Goal: Book appointment/travel/reservation

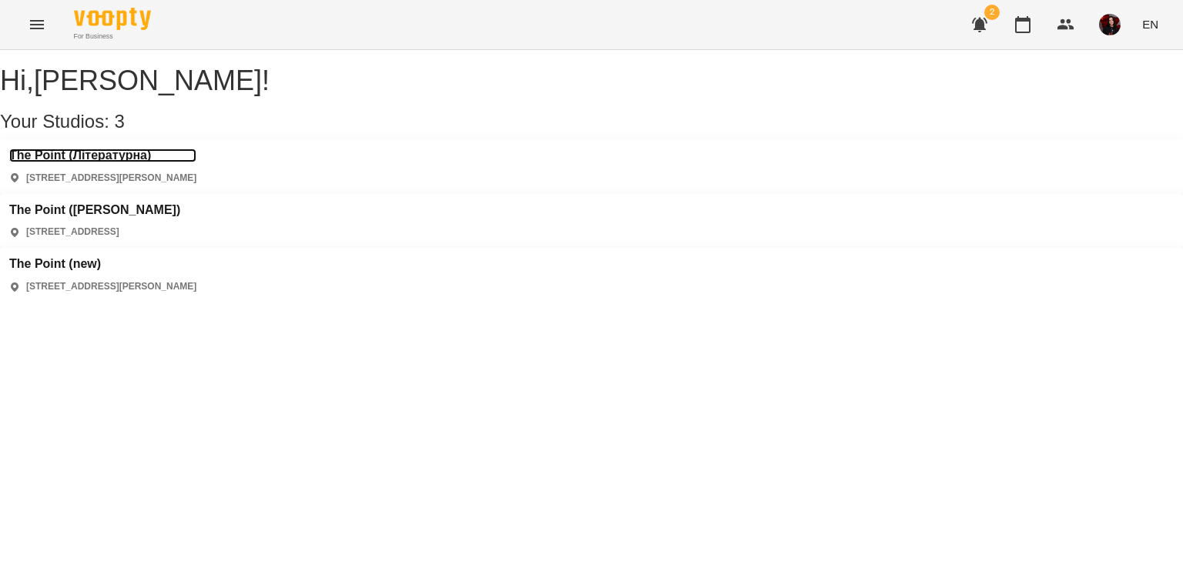
click at [116, 162] on h3 "The Point (Літературна)" at bounding box center [102, 156] width 187 height 14
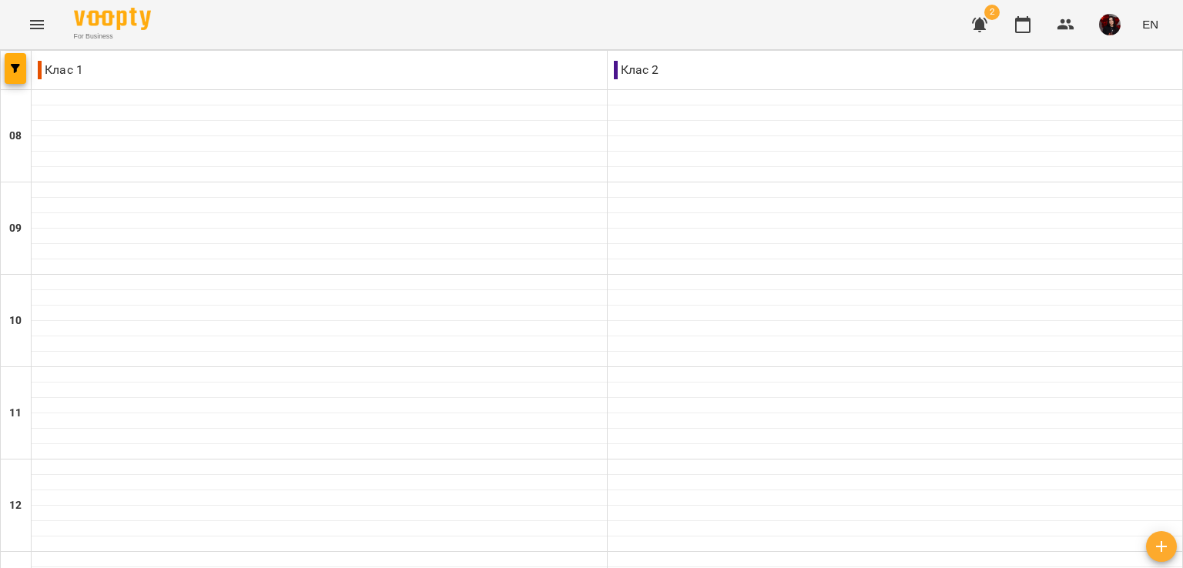
type input "**********"
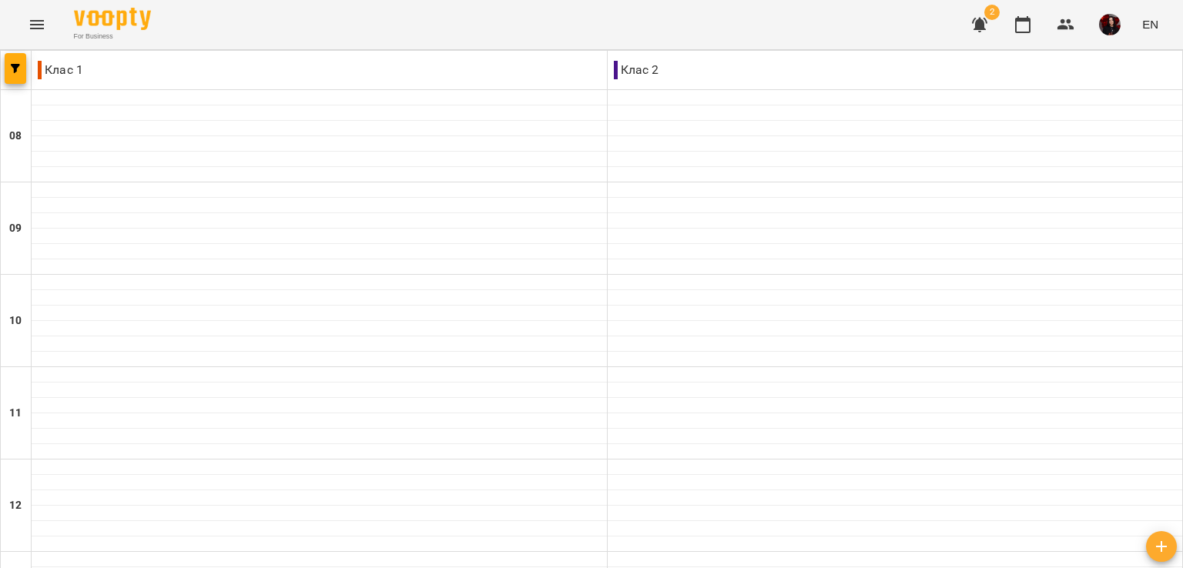
type input "**********"
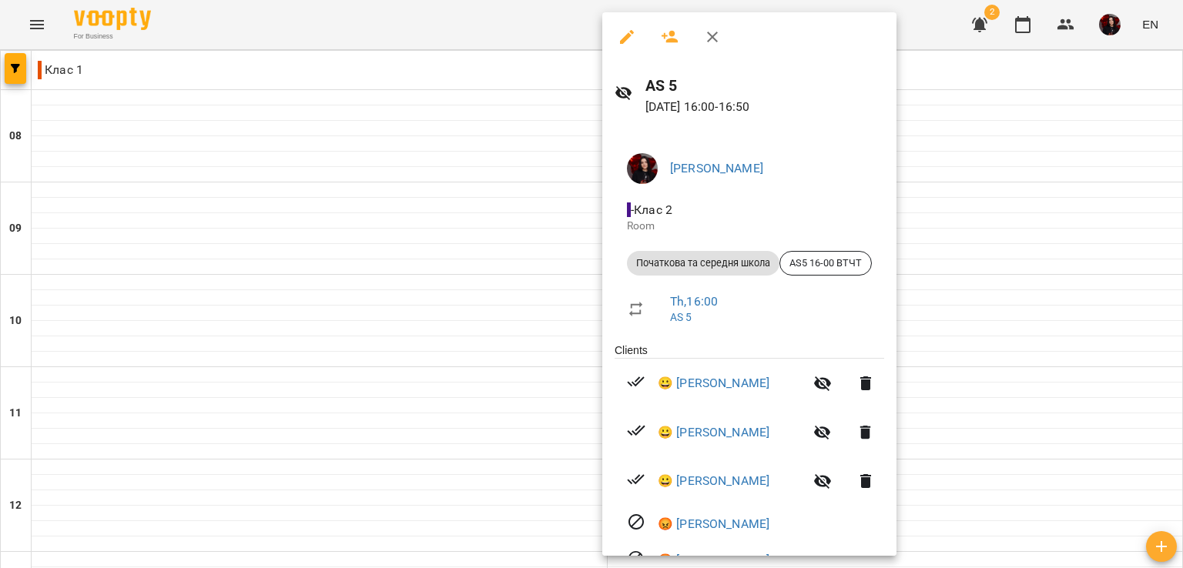
scroll to position [49, 0]
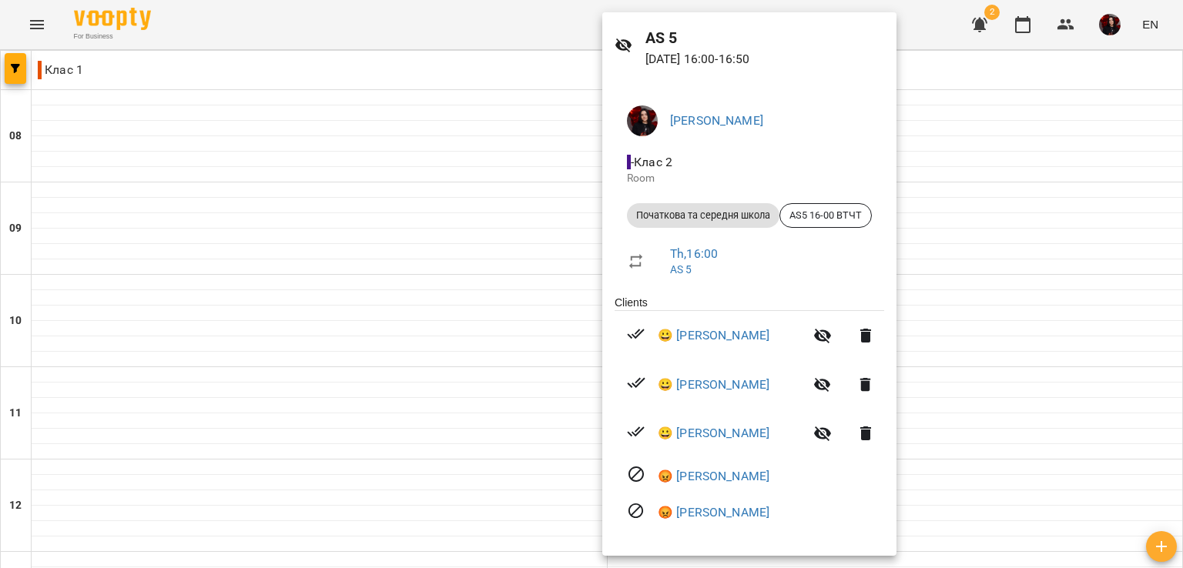
click at [445, 266] on div at bounding box center [591, 284] width 1183 height 568
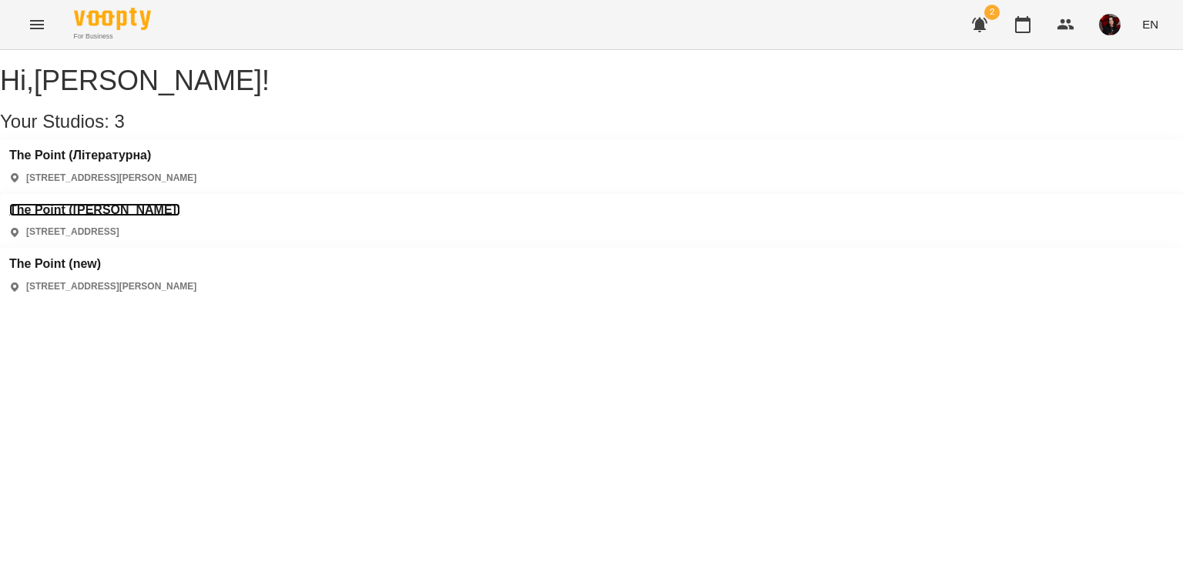
click at [180, 203] on h3 "The Point ([PERSON_NAME])" at bounding box center [94, 210] width 171 height 14
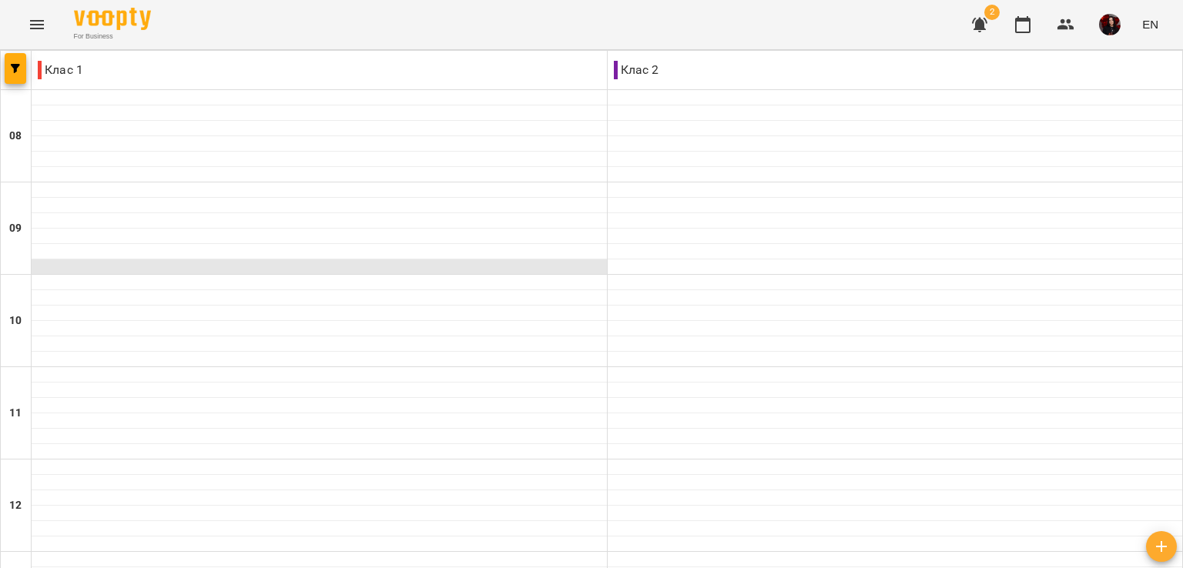
scroll to position [470, 0]
type input "**********"
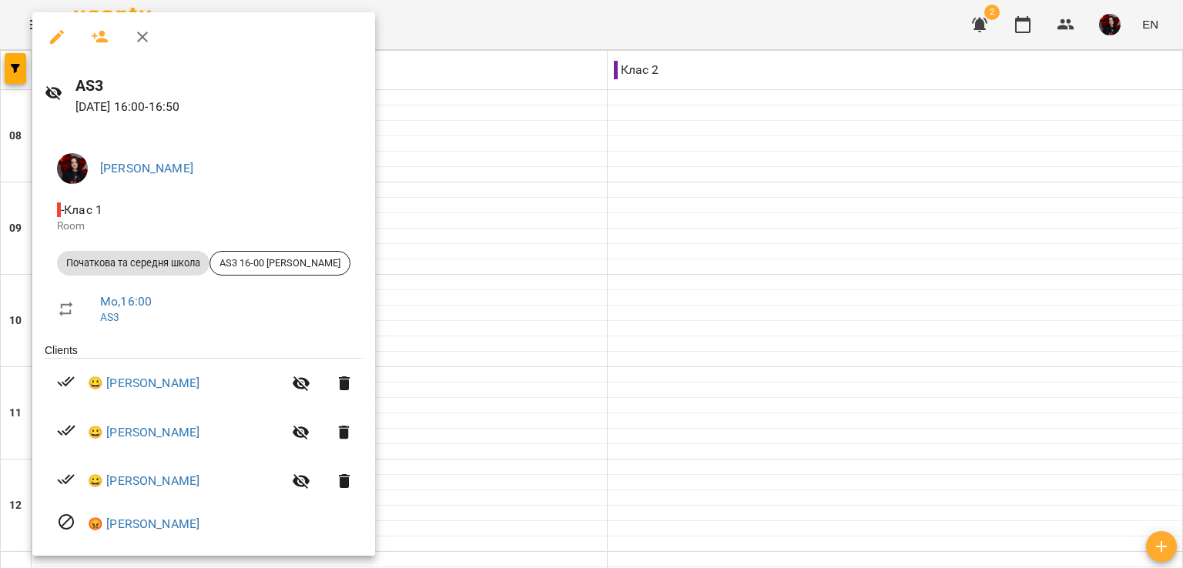
scroll to position [13, 0]
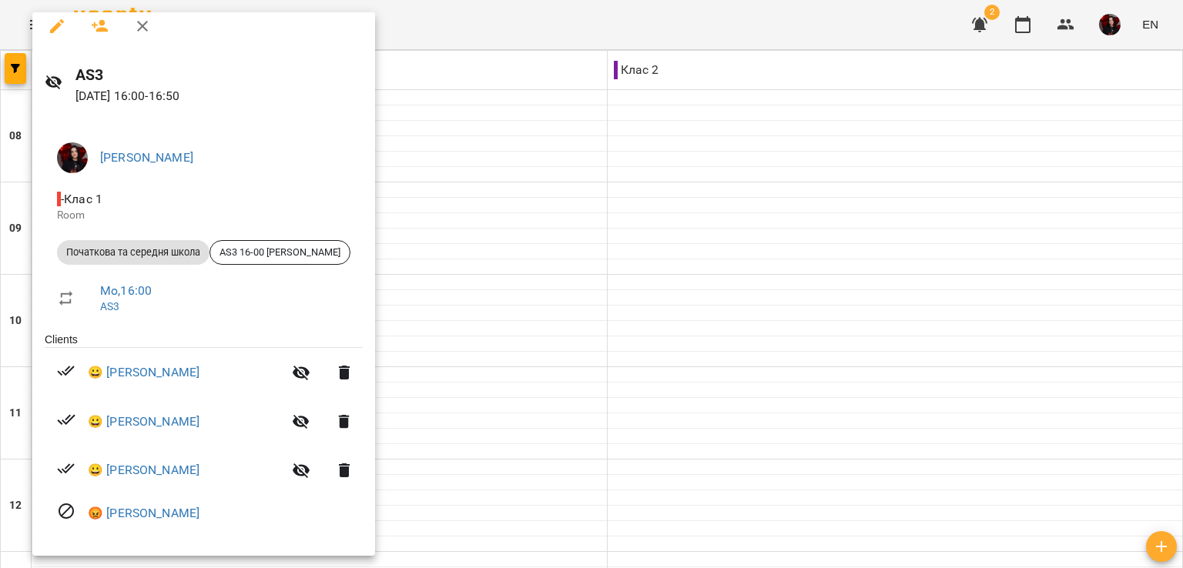
click at [580, 350] on div at bounding box center [591, 284] width 1183 height 568
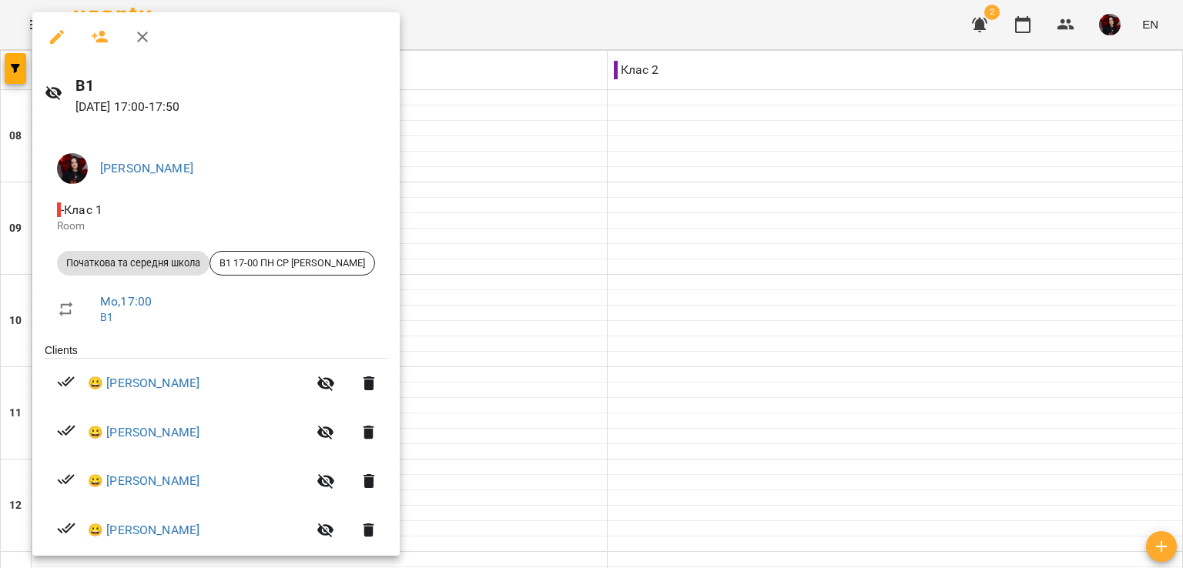
scroll to position [25, 0]
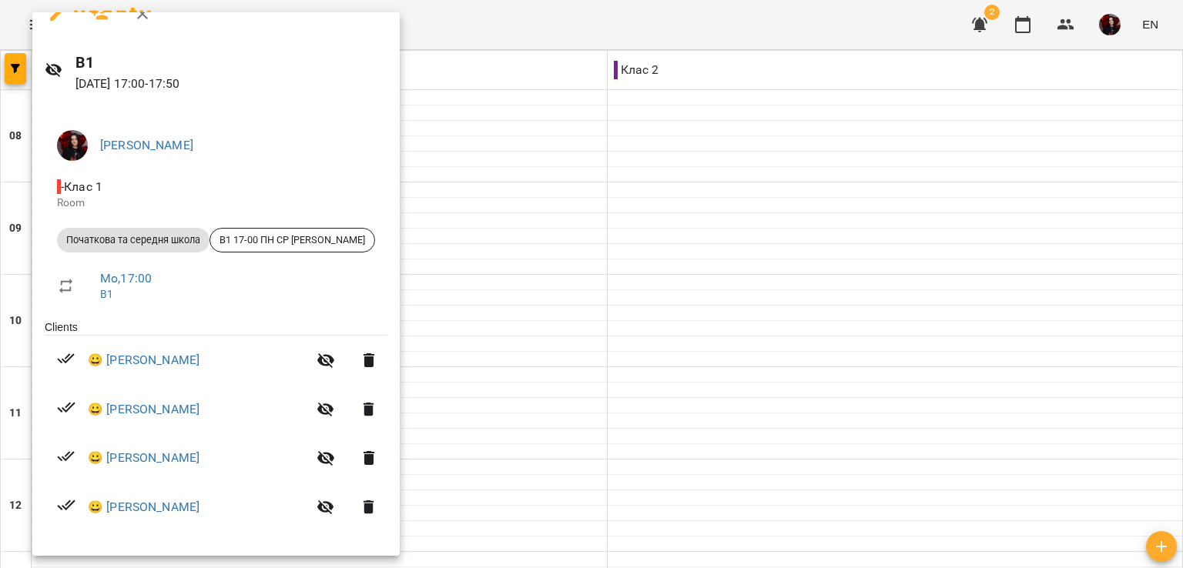
click at [591, 389] on div at bounding box center [591, 284] width 1183 height 568
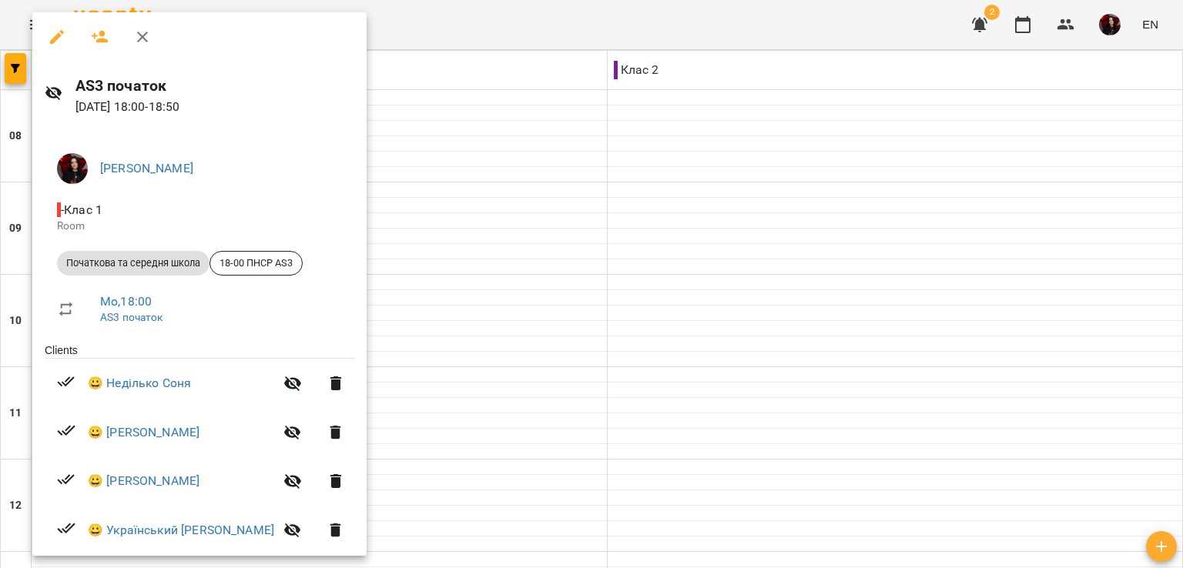
scroll to position [74, 0]
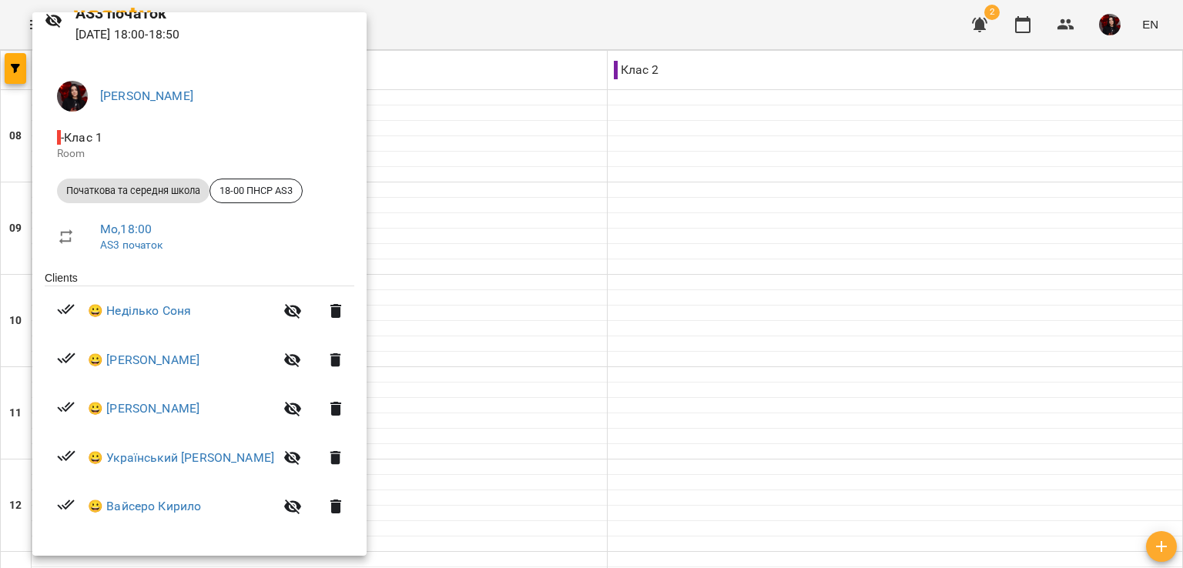
click at [606, 455] on div at bounding box center [591, 284] width 1183 height 568
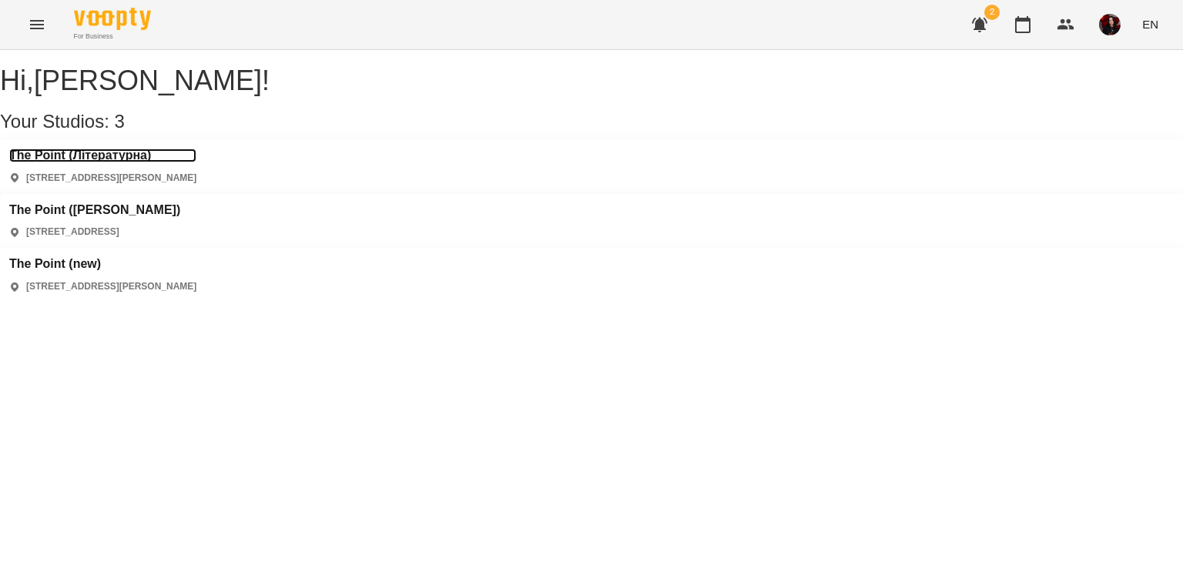
click at [142, 162] on h3 "The Point (Літературна)" at bounding box center [102, 156] width 187 height 14
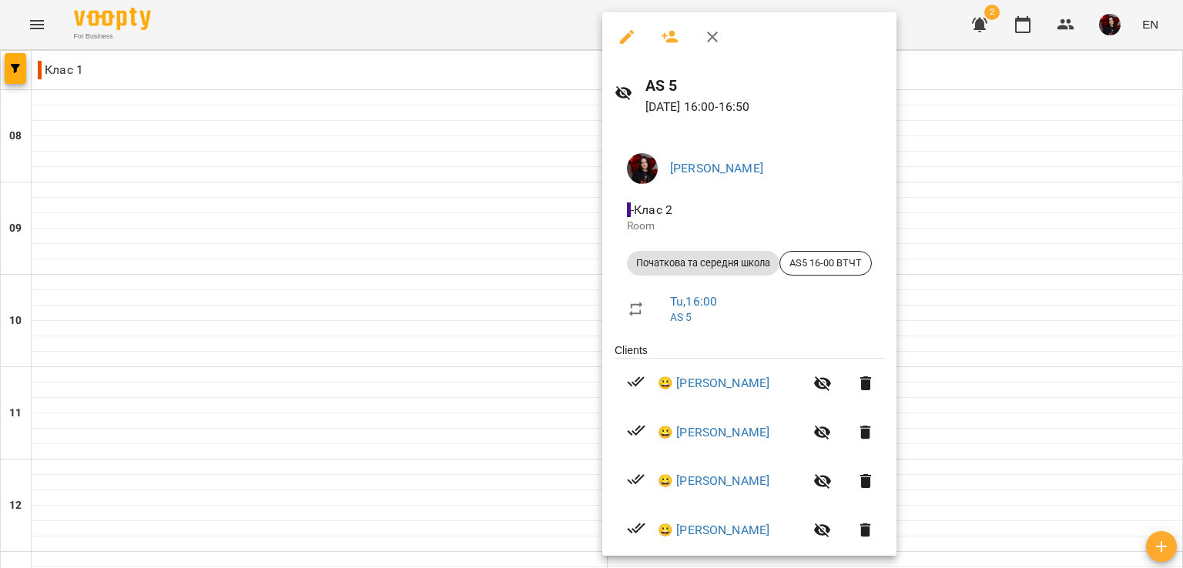
scroll to position [74, 0]
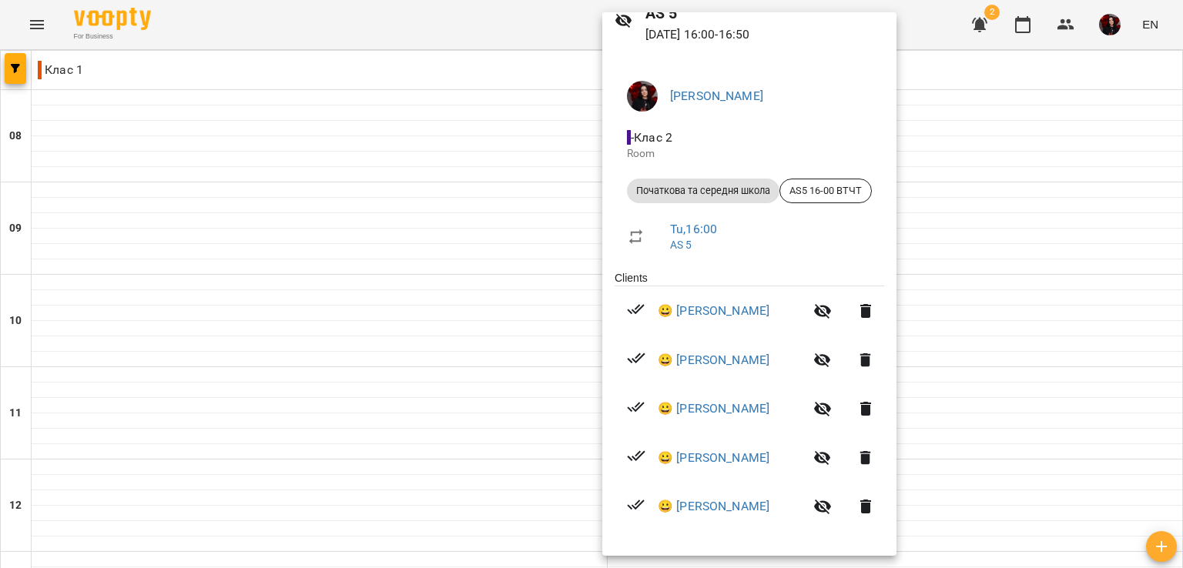
click at [404, 274] on div at bounding box center [591, 284] width 1183 height 568
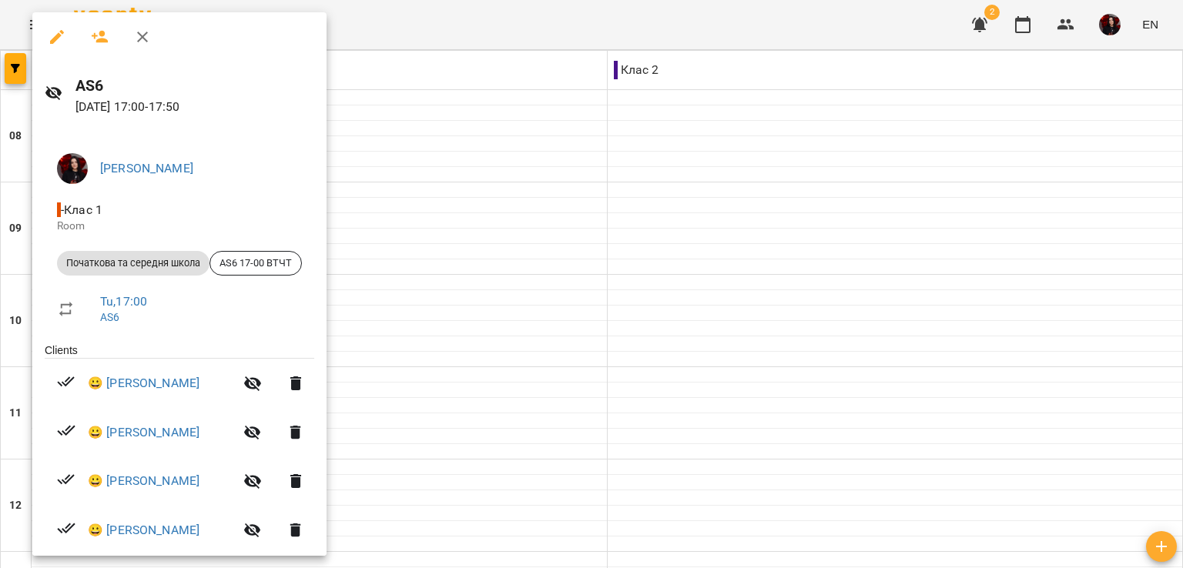
scroll to position [62, 0]
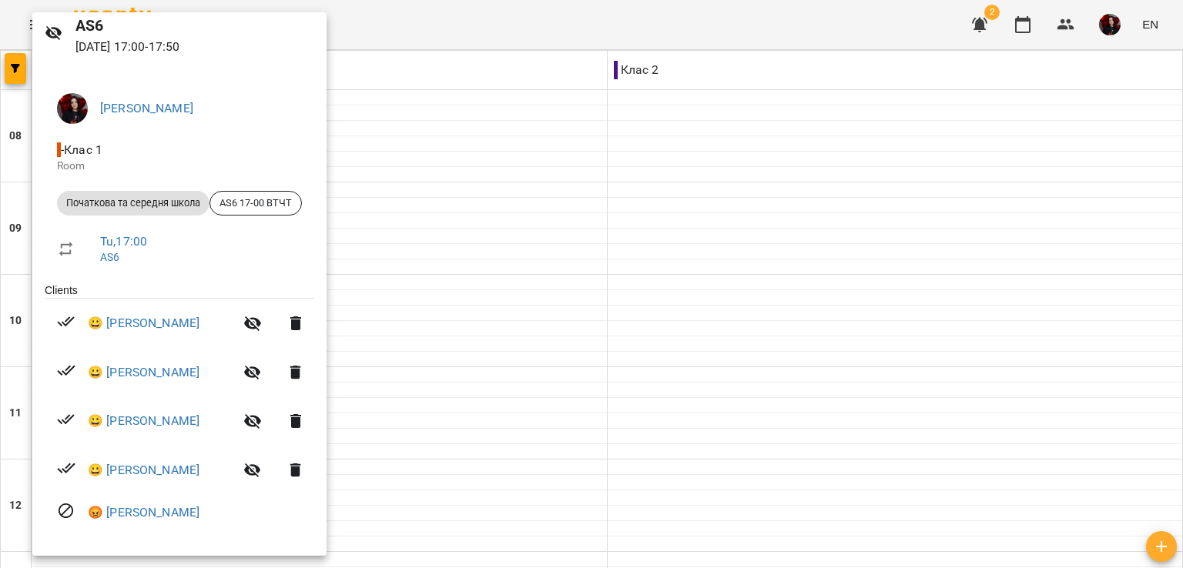
click at [584, 340] on div at bounding box center [591, 284] width 1183 height 568
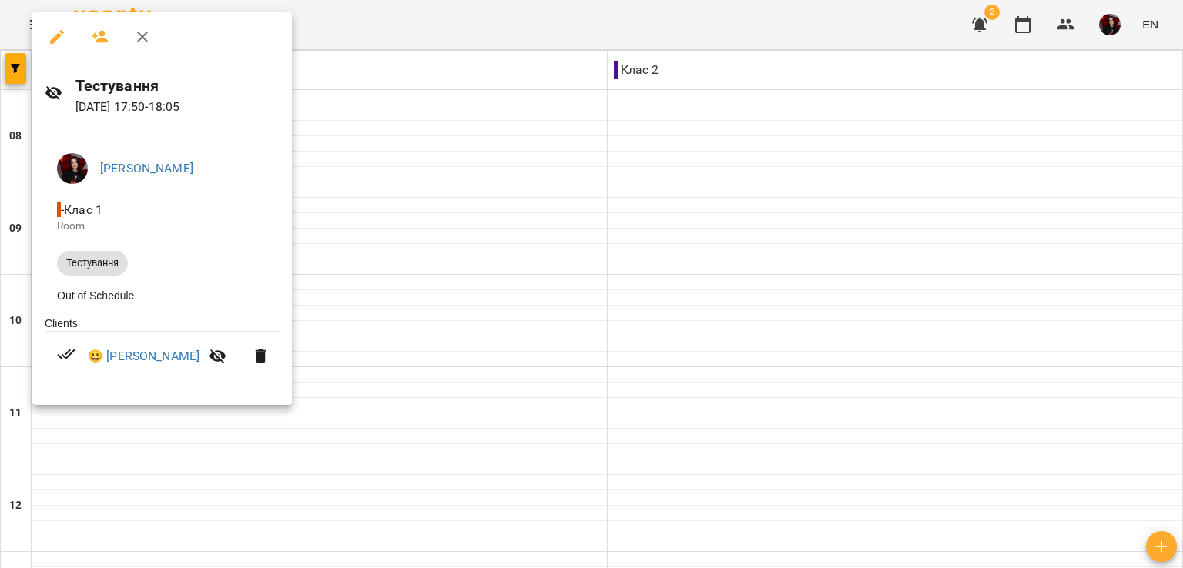
click at [456, 109] on div at bounding box center [591, 284] width 1183 height 568
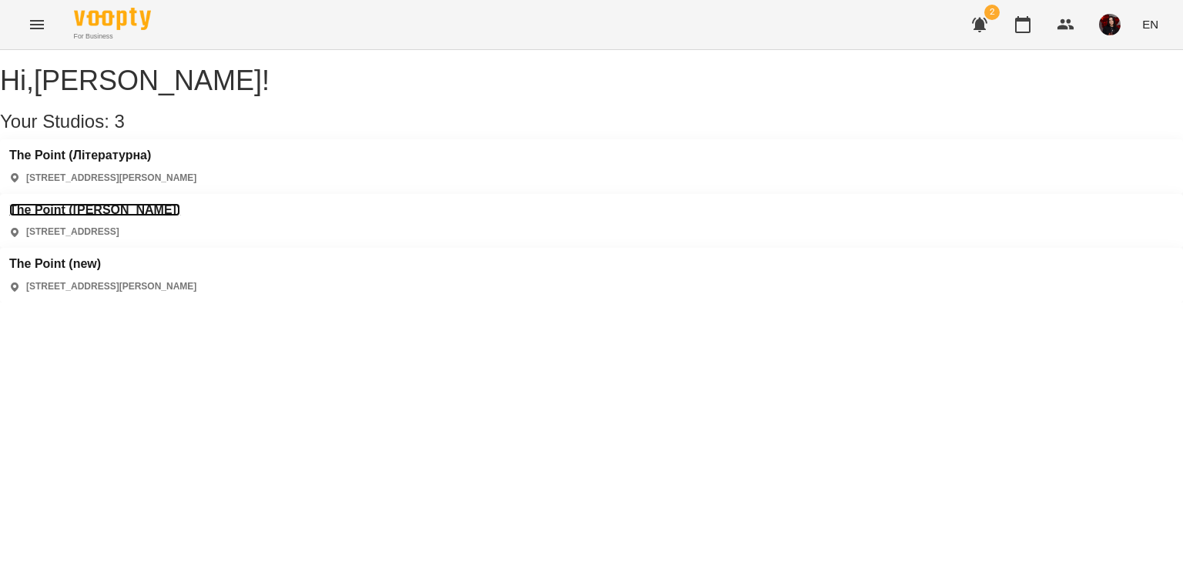
click at [180, 203] on h3 "The Point ([PERSON_NAME])" at bounding box center [94, 210] width 171 height 14
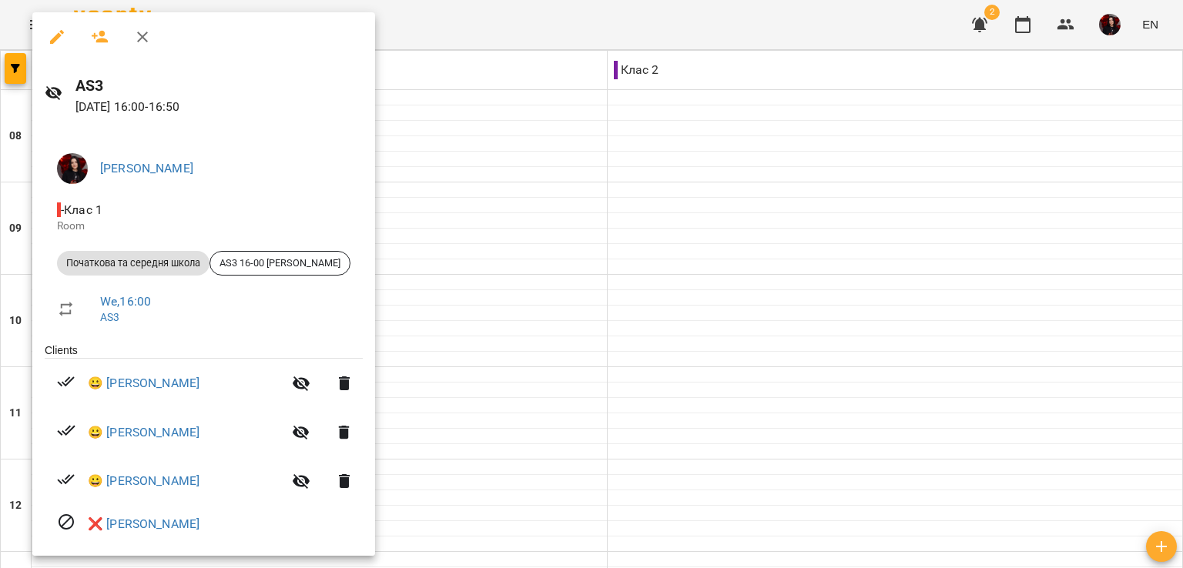
scroll to position [13, 0]
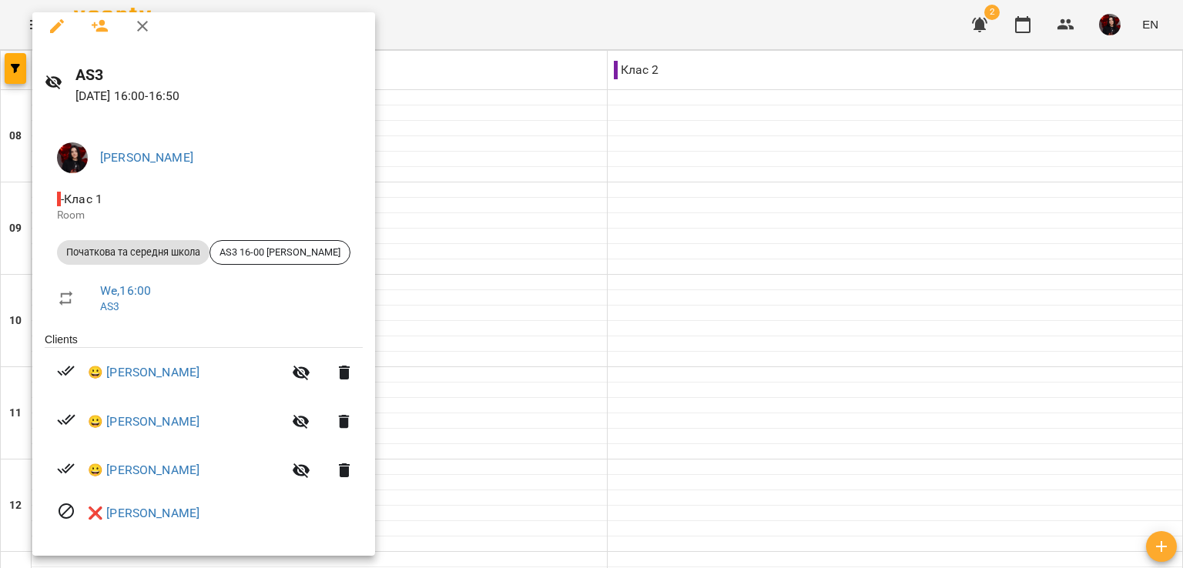
click at [681, 323] on div at bounding box center [591, 284] width 1183 height 568
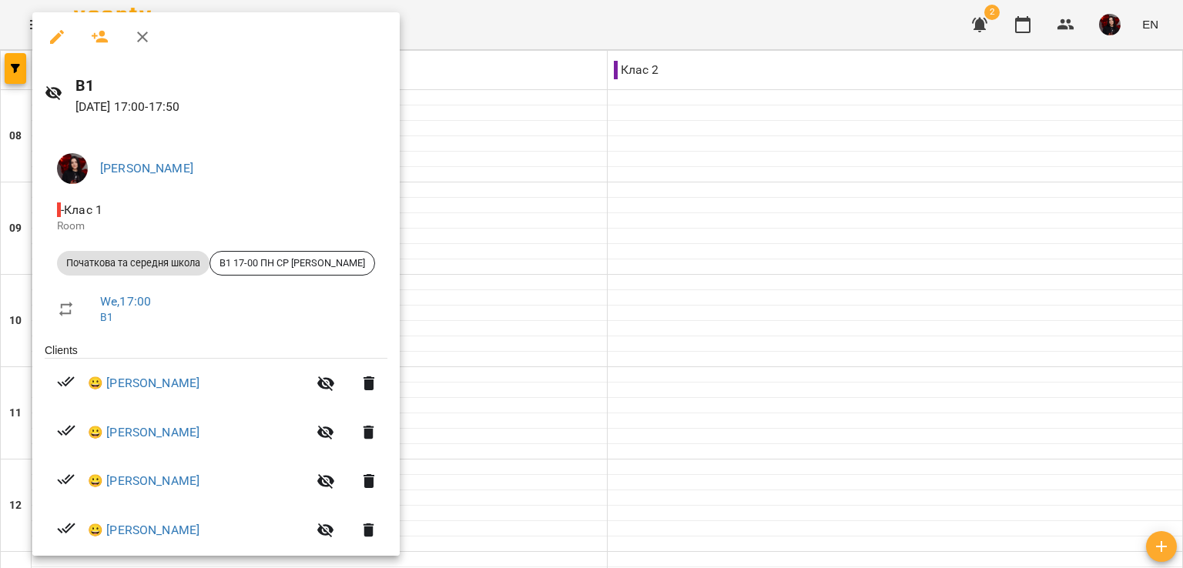
scroll to position [25, 0]
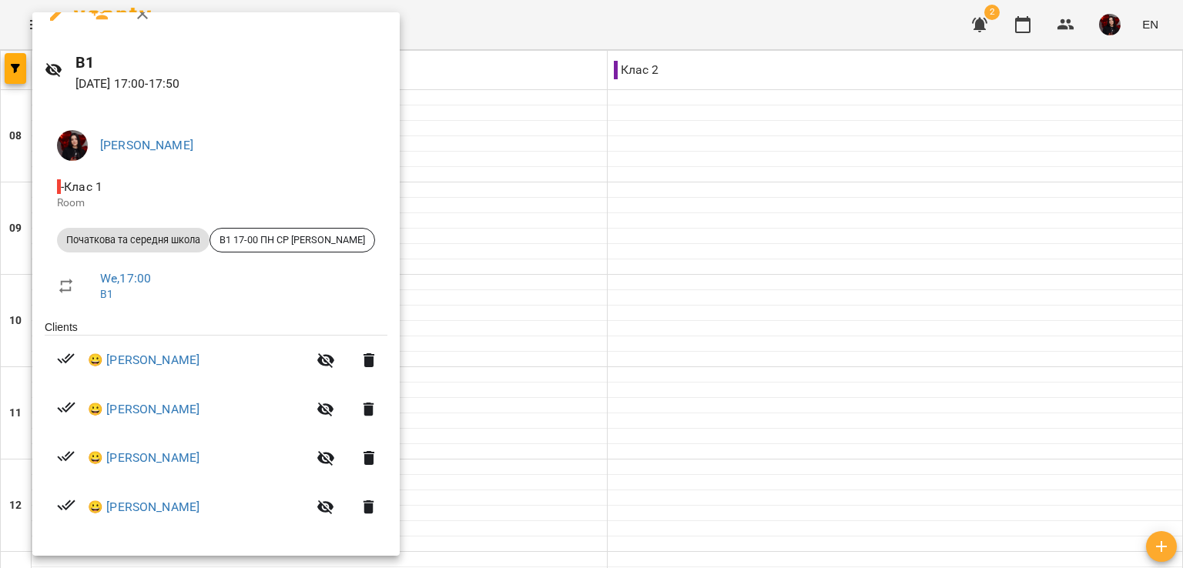
click at [422, 387] on div at bounding box center [591, 284] width 1183 height 568
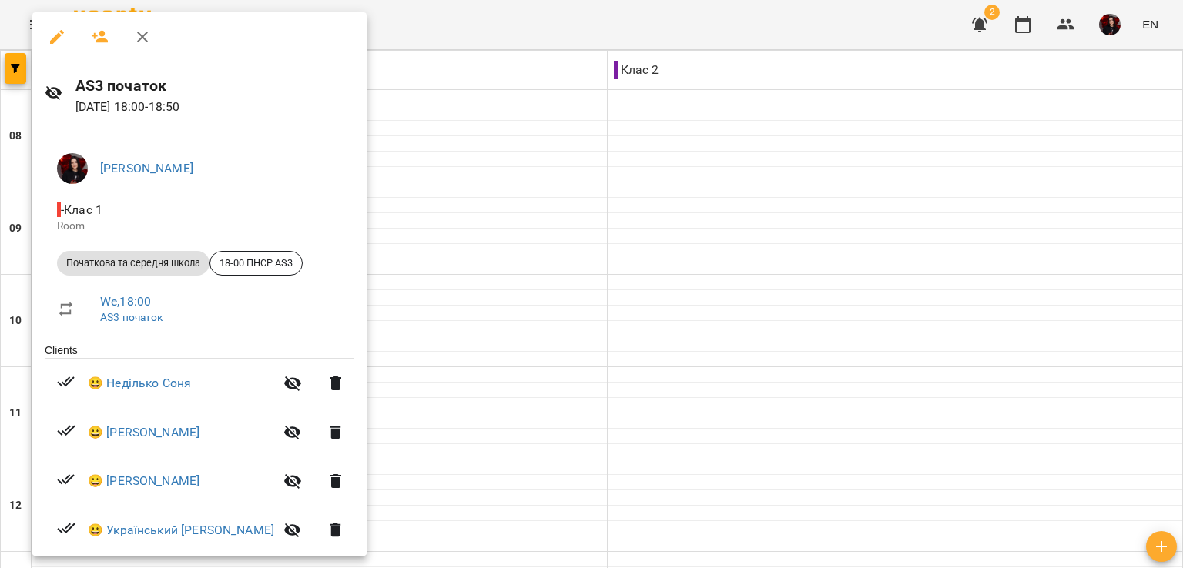
scroll to position [123, 0]
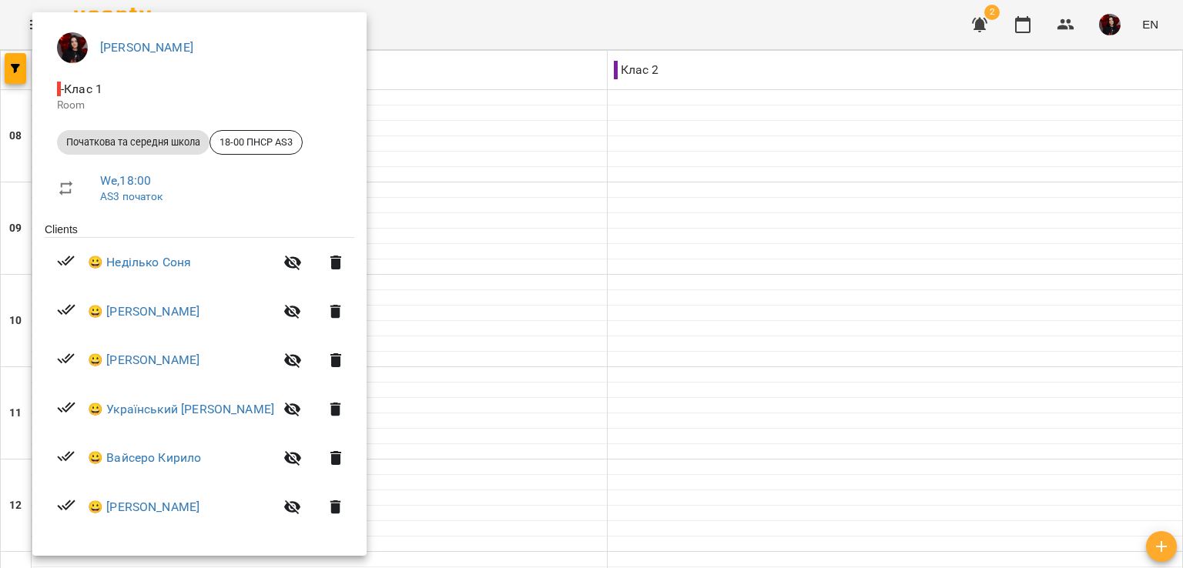
click at [699, 353] on div at bounding box center [591, 284] width 1183 height 568
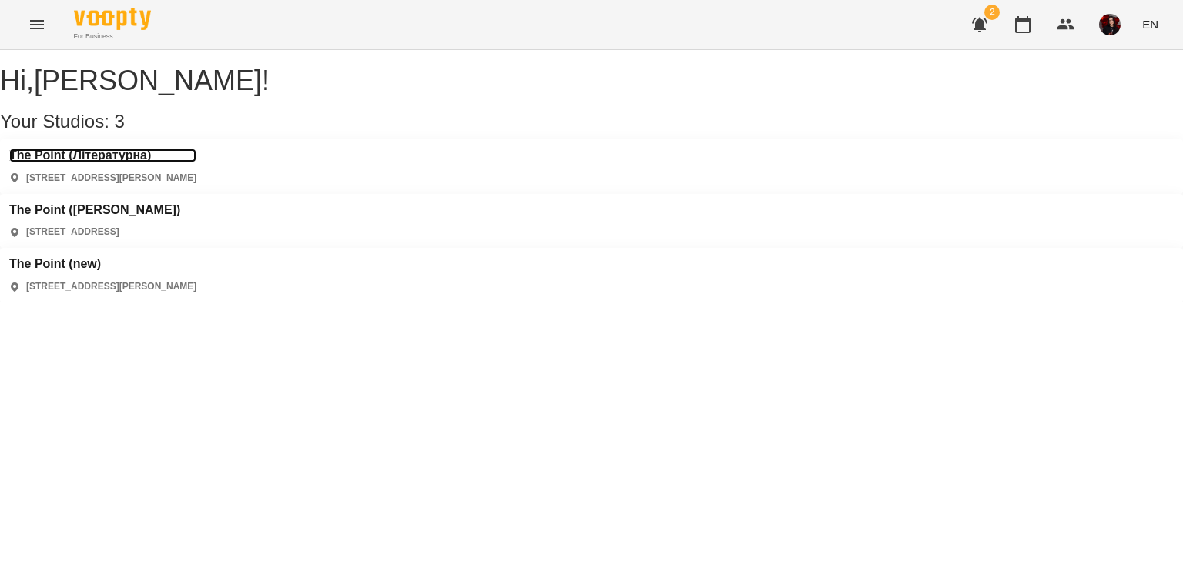
click at [145, 162] on h3 "The Point (Літературна)" at bounding box center [102, 156] width 187 height 14
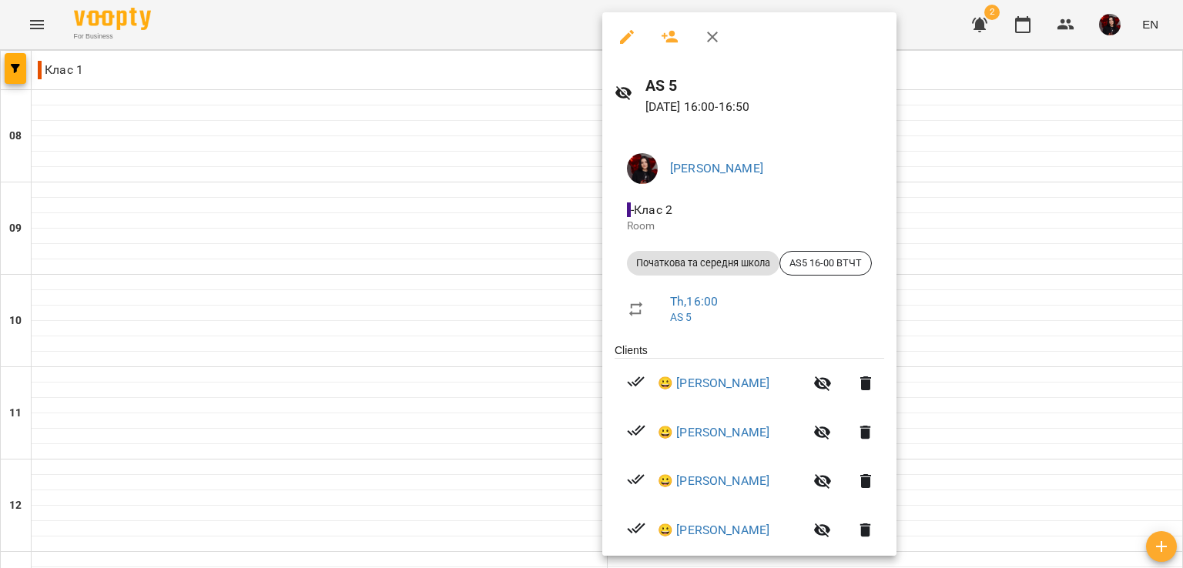
scroll to position [62, 0]
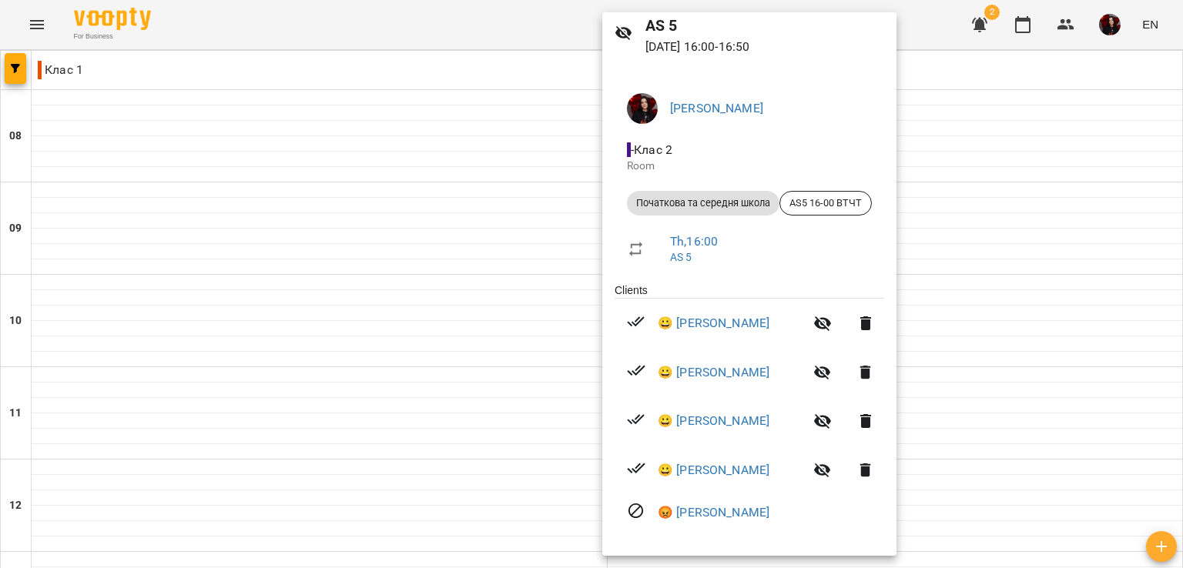
click at [227, 263] on div at bounding box center [591, 284] width 1183 height 568
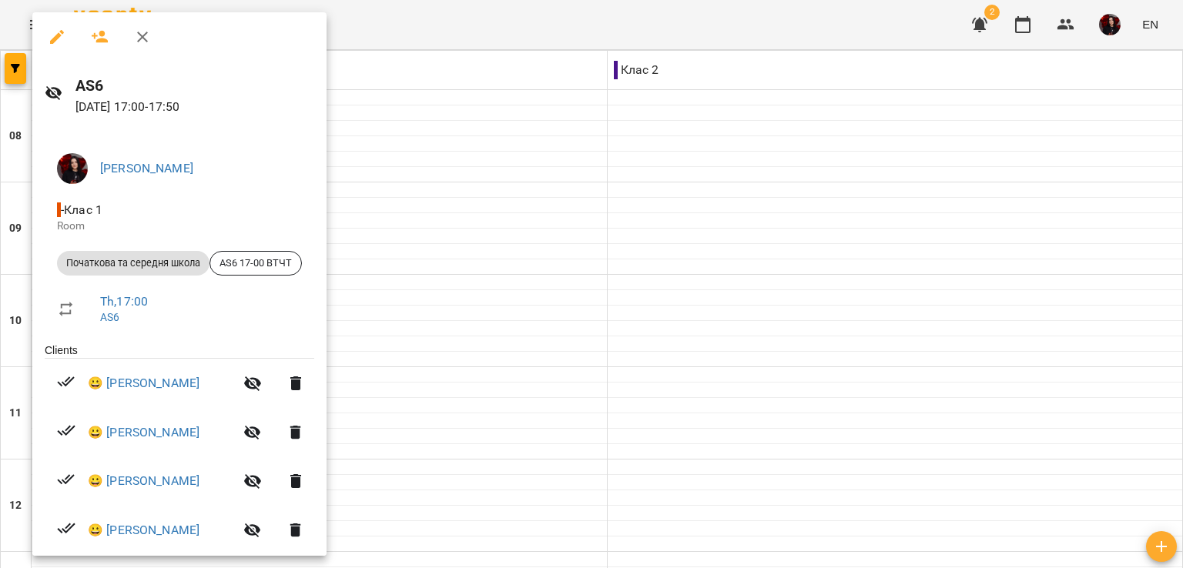
scroll to position [74, 0]
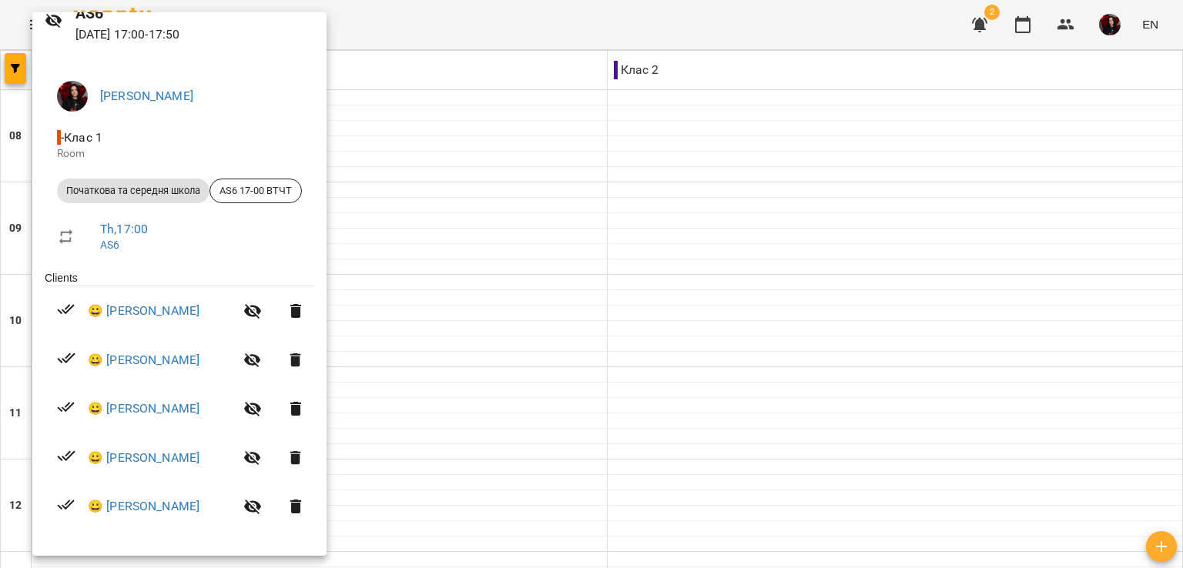
click at [624, 286] on div at bounding box center [591, 284] width 1183 height 568
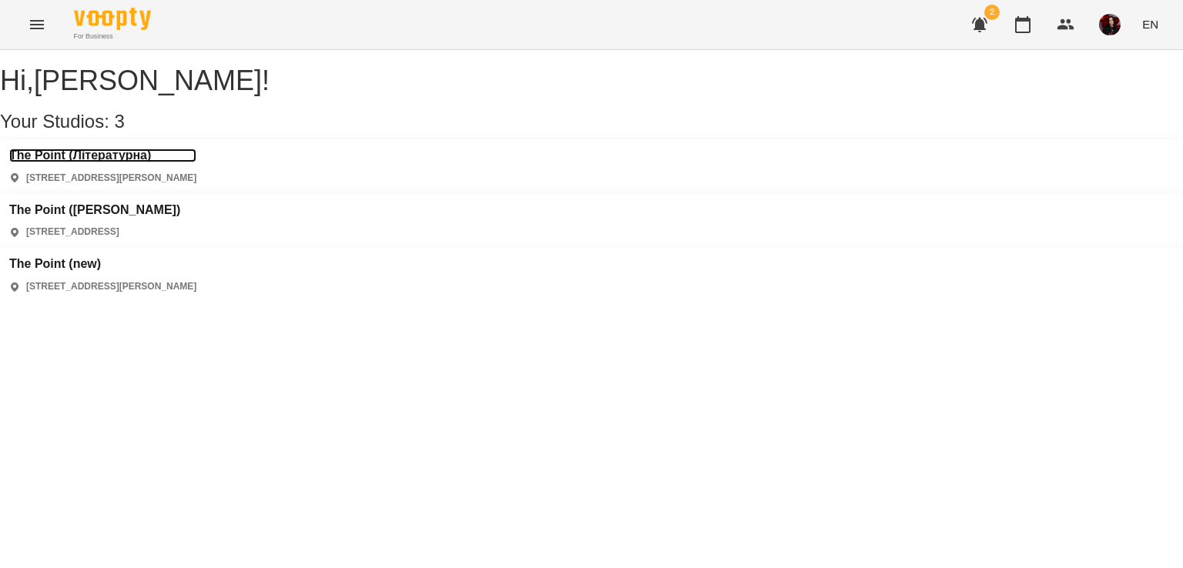
click at [92, 162] on h3 "The Point (Літературна)" at bounding box center [102, 156] width 187 height 14
click at [180, 203] on h3 "The Point ([PERSON_NAME])" at bounding box center [94, 210] width 171 height 14
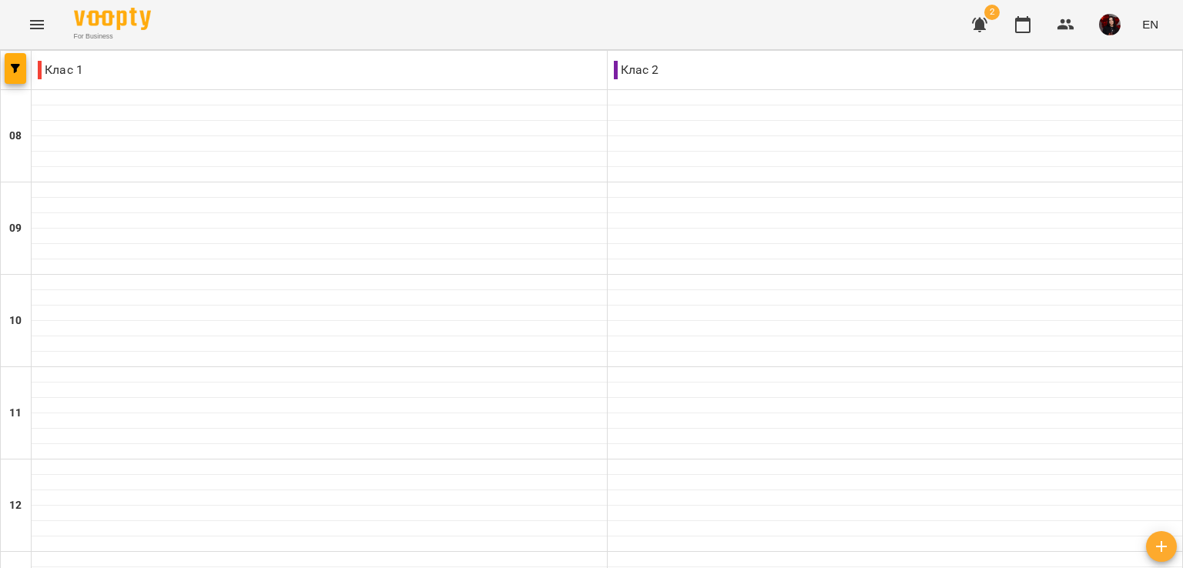
type input "**********"
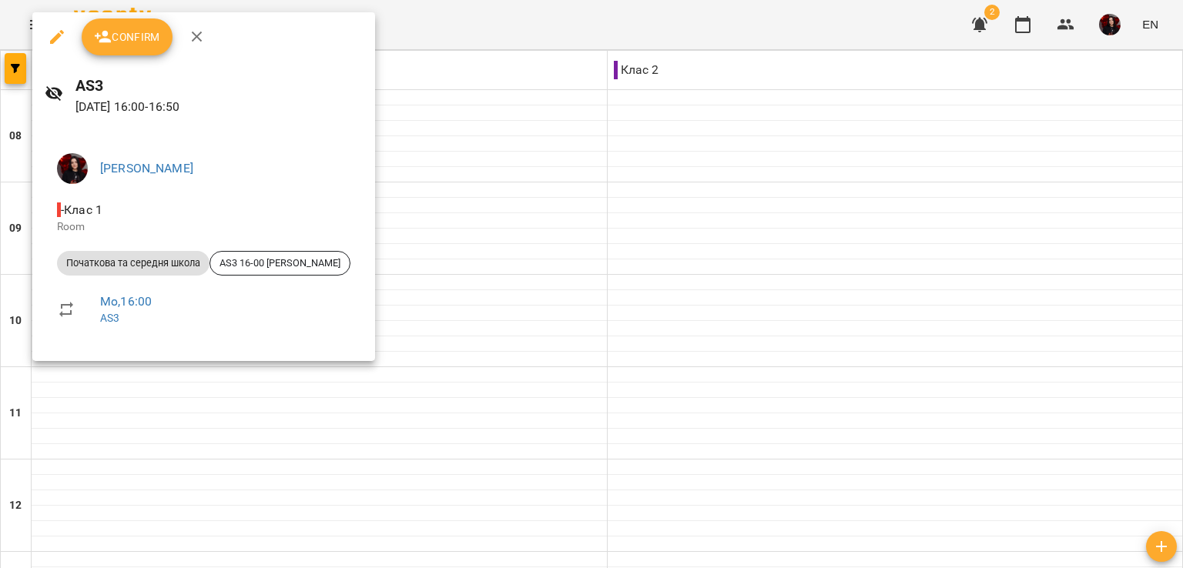
click at [439, 322] on div at bounding box center [591, 284] width 1183 height 568
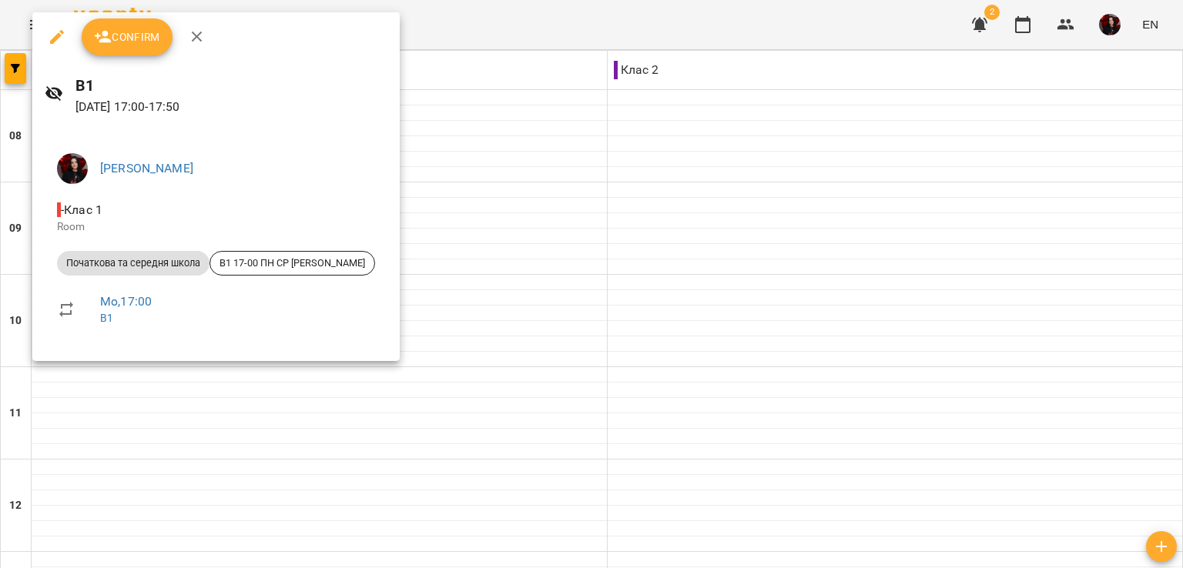
click at [480, 390] on div at bounding box center [591, 284] width 1183 height 568
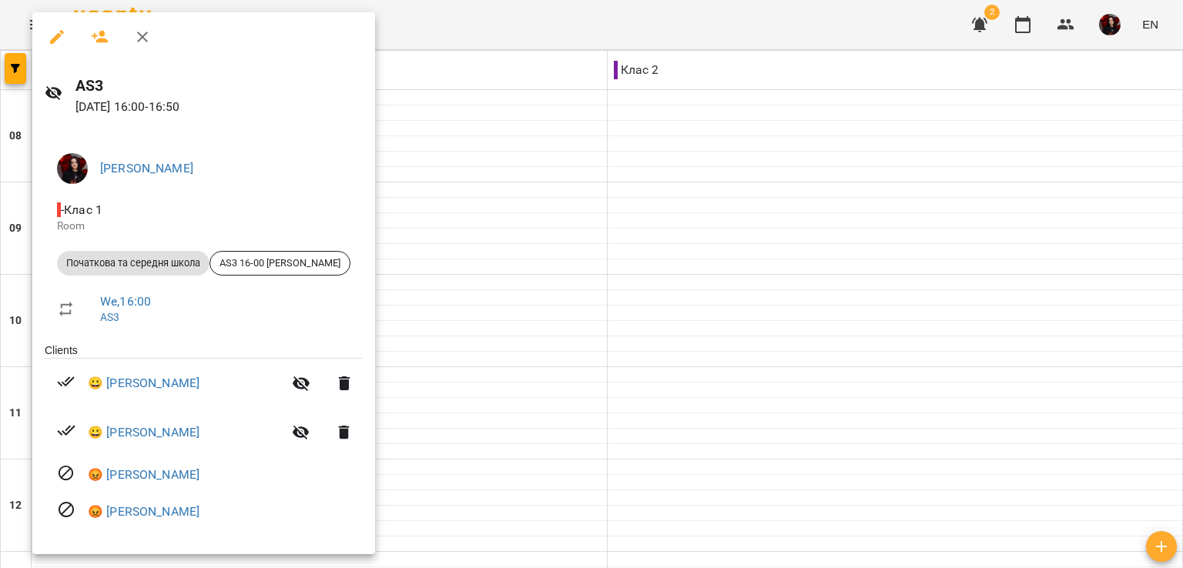
scroll to position [1, 0]
click at [508, 287] on div at bounding box center [591, 284] width 1183 height 568
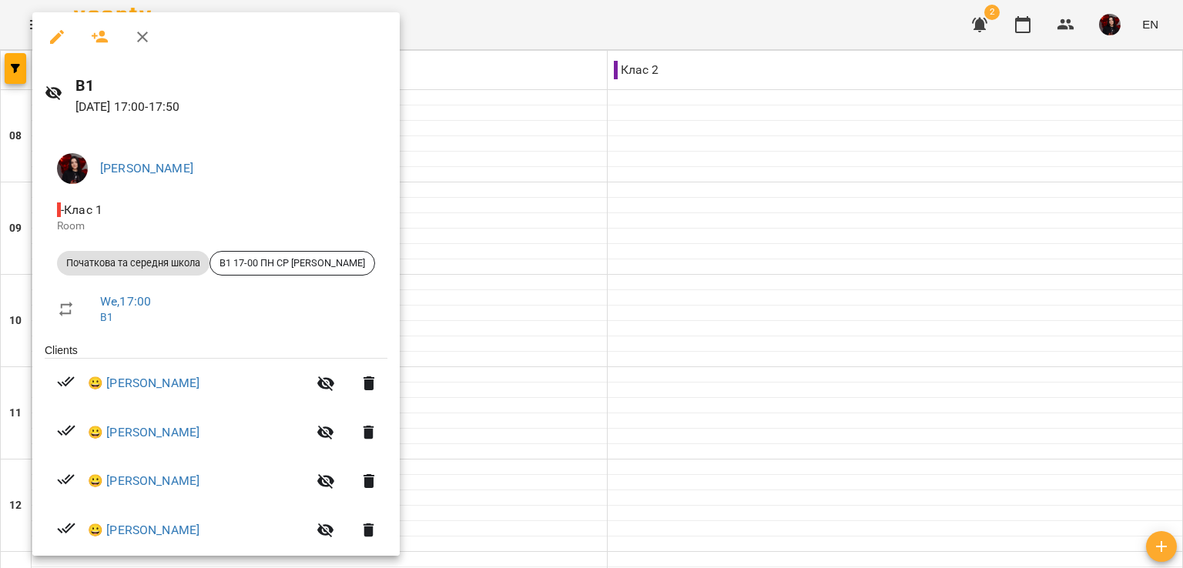
scroll to position [74, 0]
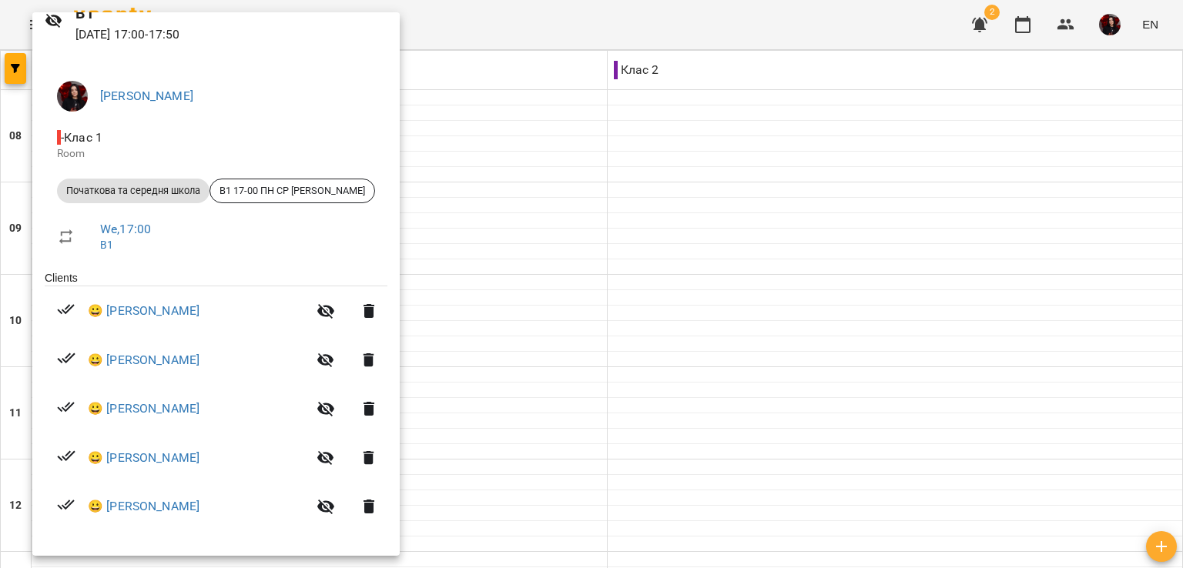
click at [536, 337] on div at bounding box center [591, 284] width 1183 height 568
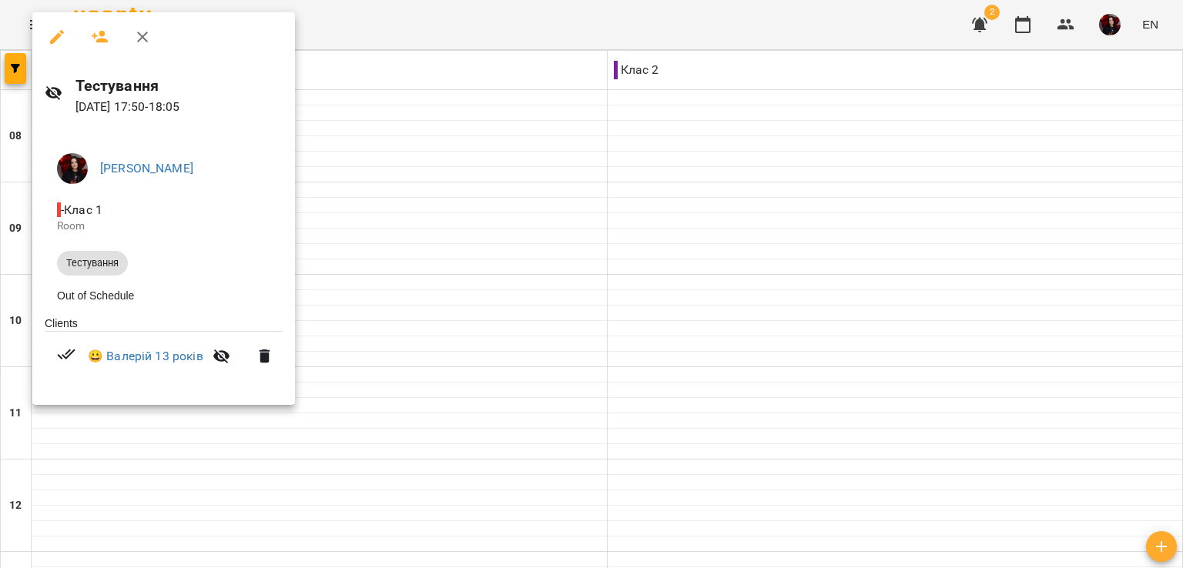
click at [537, 361] on div at bounding box center [591, 284] width 1183 height 568
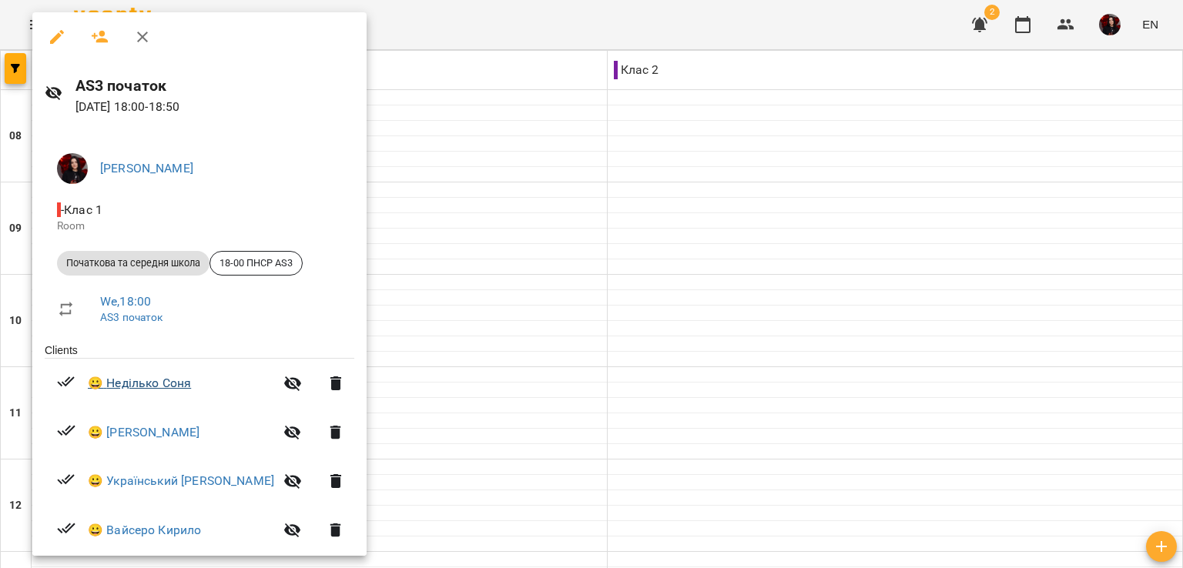
scroll to position [62, 0]
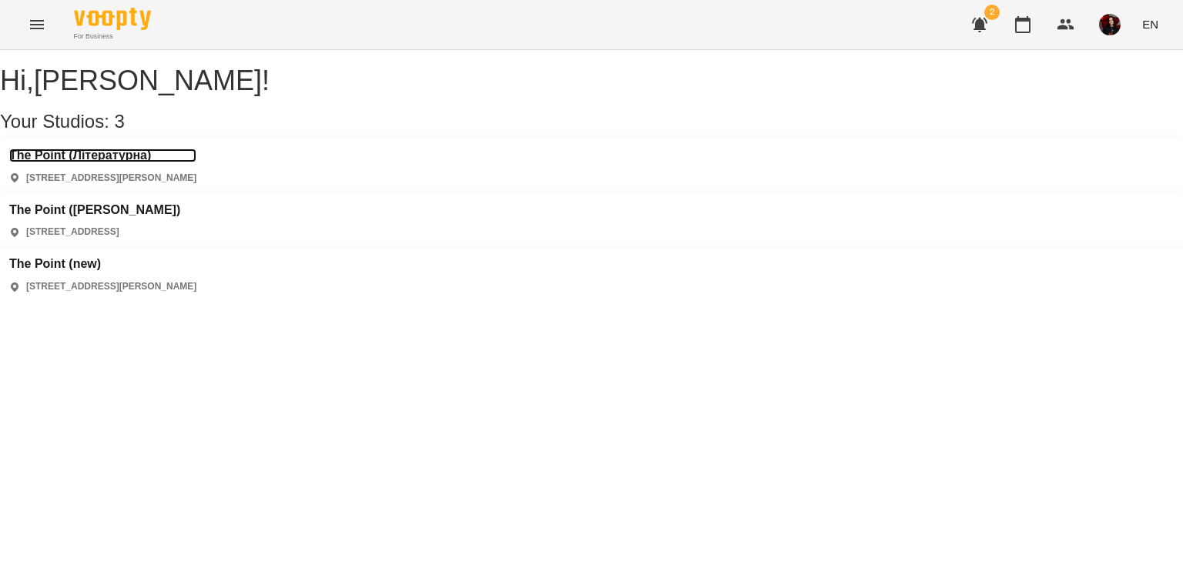
click at [46, 162] on h3 "The Point (Літературна)" at bounding box center [102, 156] width 187 height 14
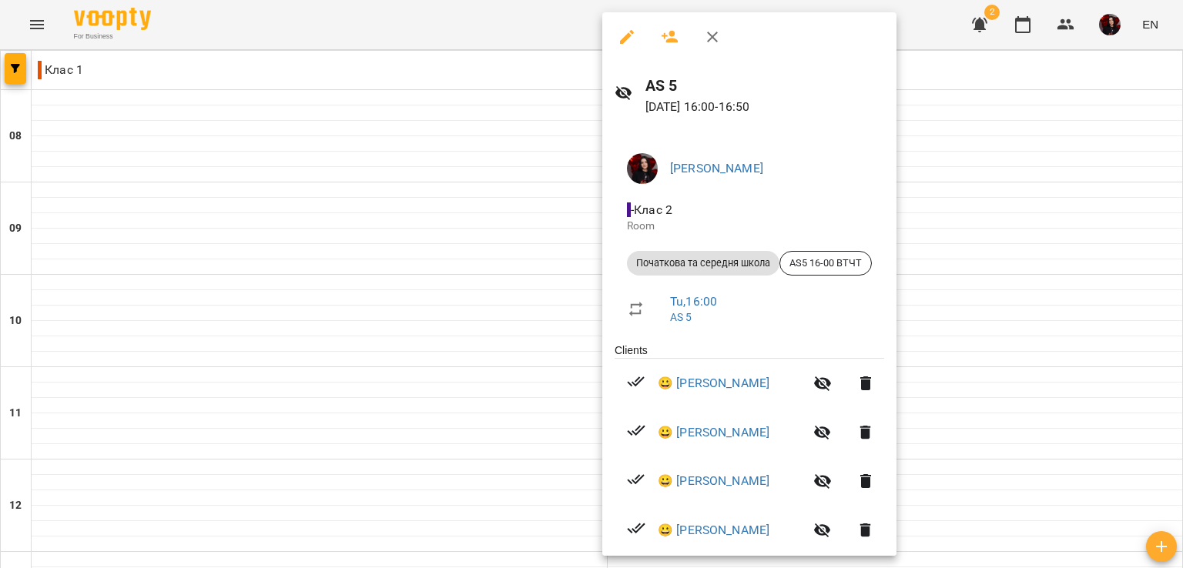
scroll to position [62, 0]
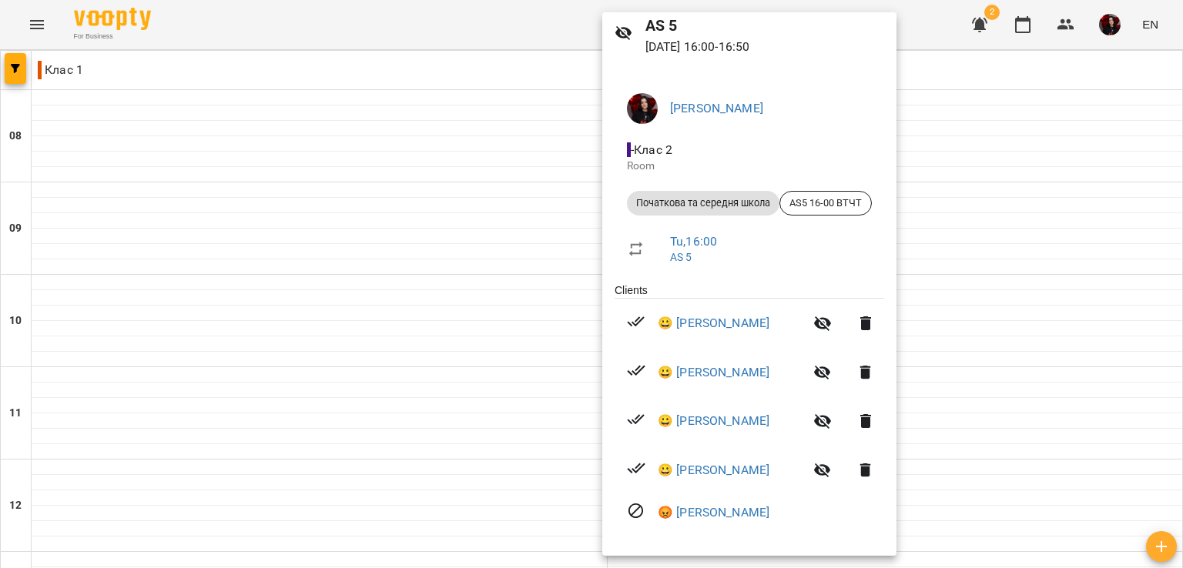
click at [429, 253] on div at bounding box center [591, 284] width 1183 height 568
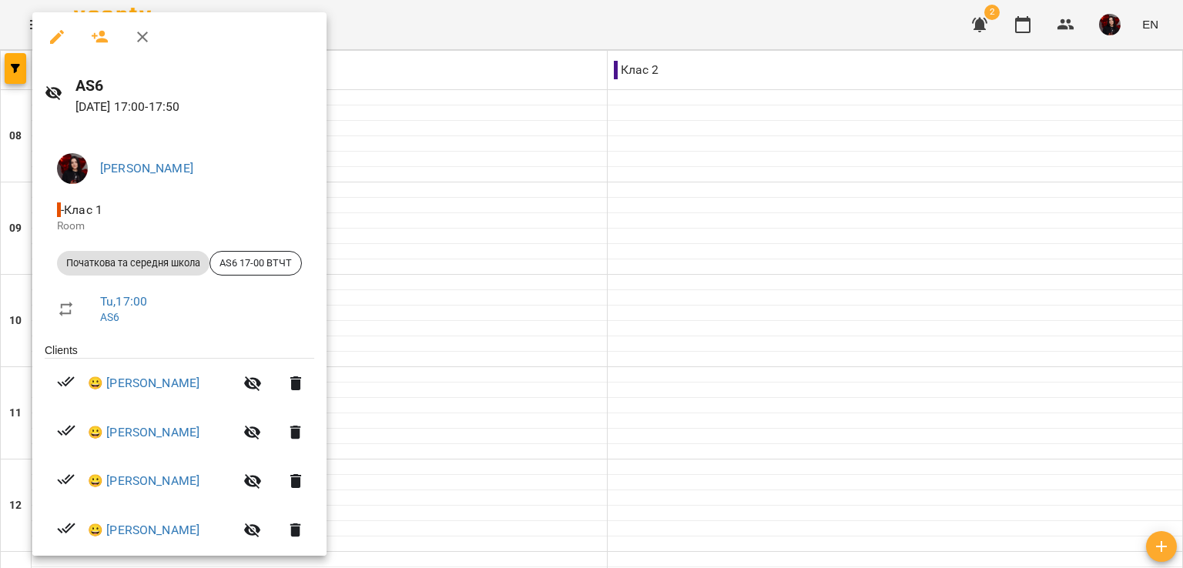
scroll to position [74, 0]
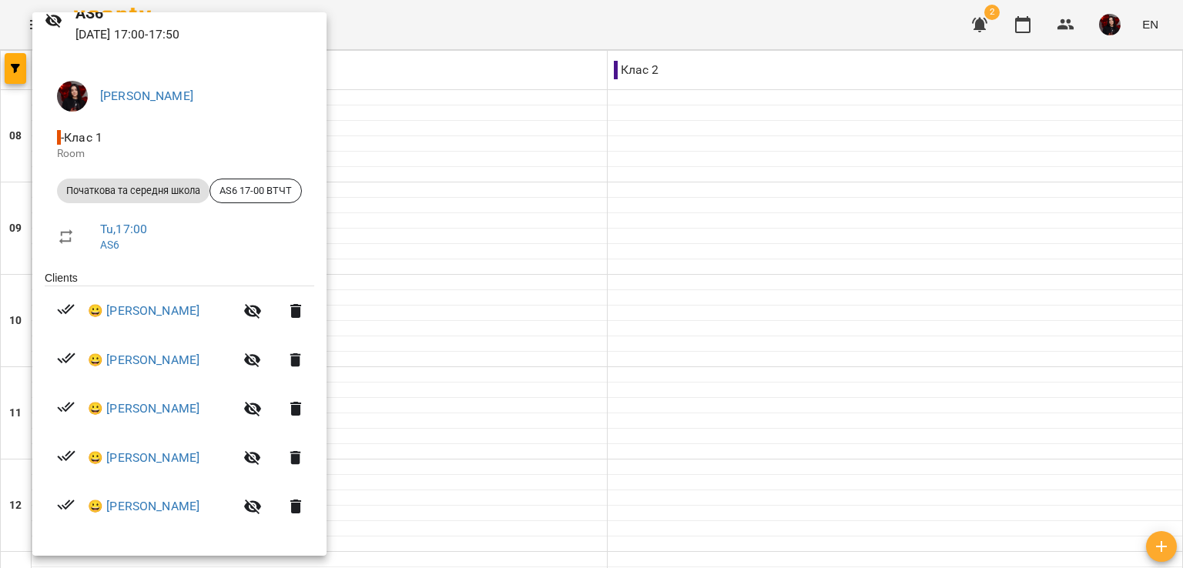
click at [764, 487] on div at bounding box center [591, 284] width 1183 height 568
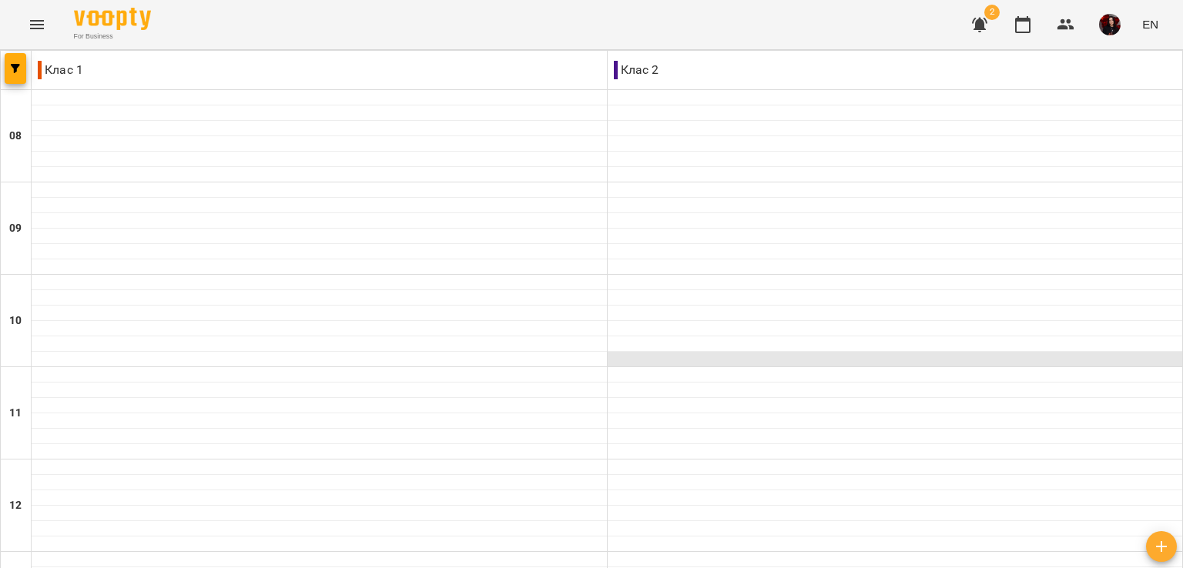
scroll to position [603, 0]
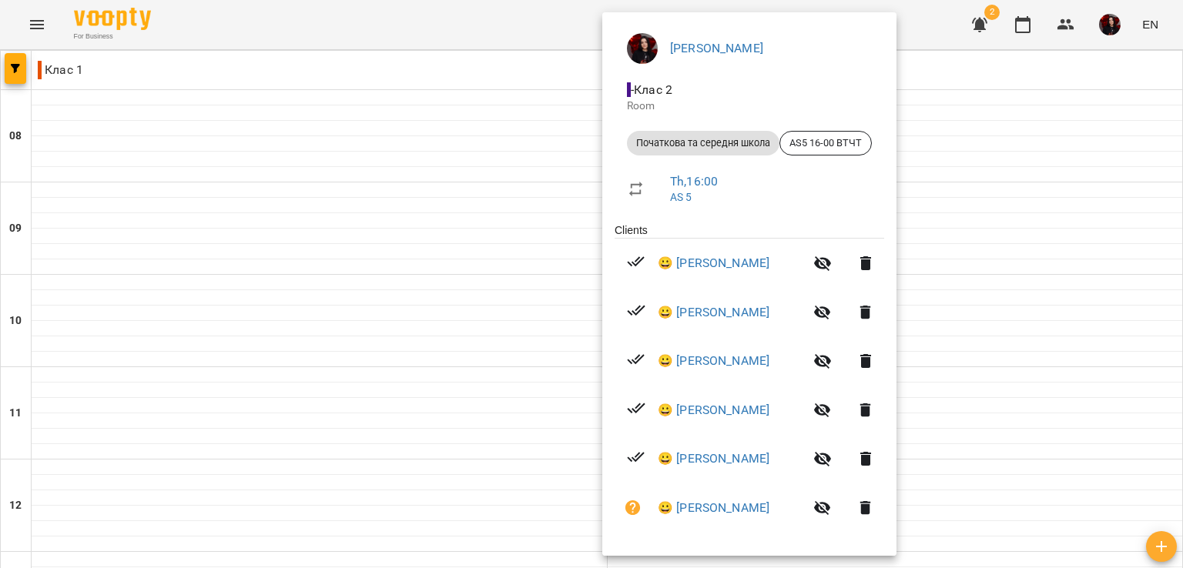
scroll to position [123, 0]
click at [427, 380] on div at bounding box center [591, 284] width 1183 height 568
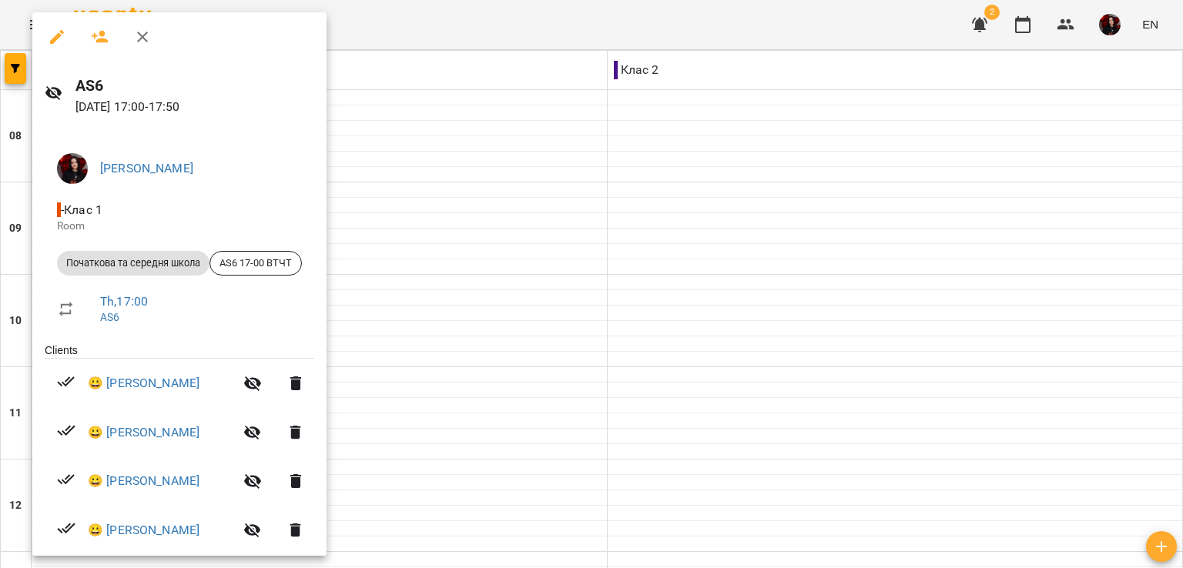
scroll to position [62, 0]
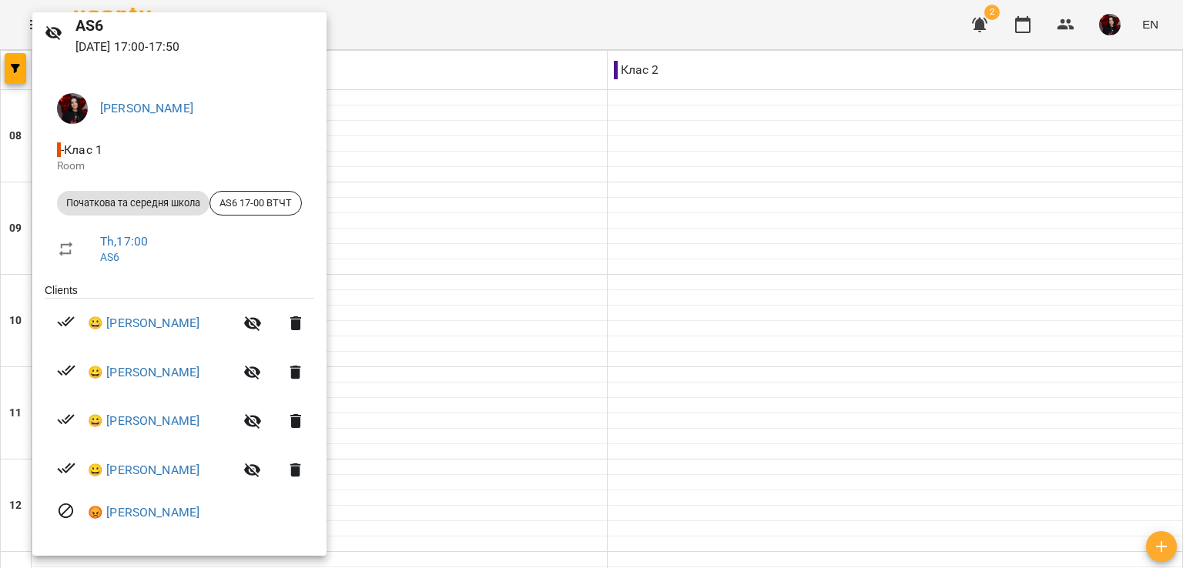
click at [689, 548] on div at bounding box center [591, 284] width 1183 height 568
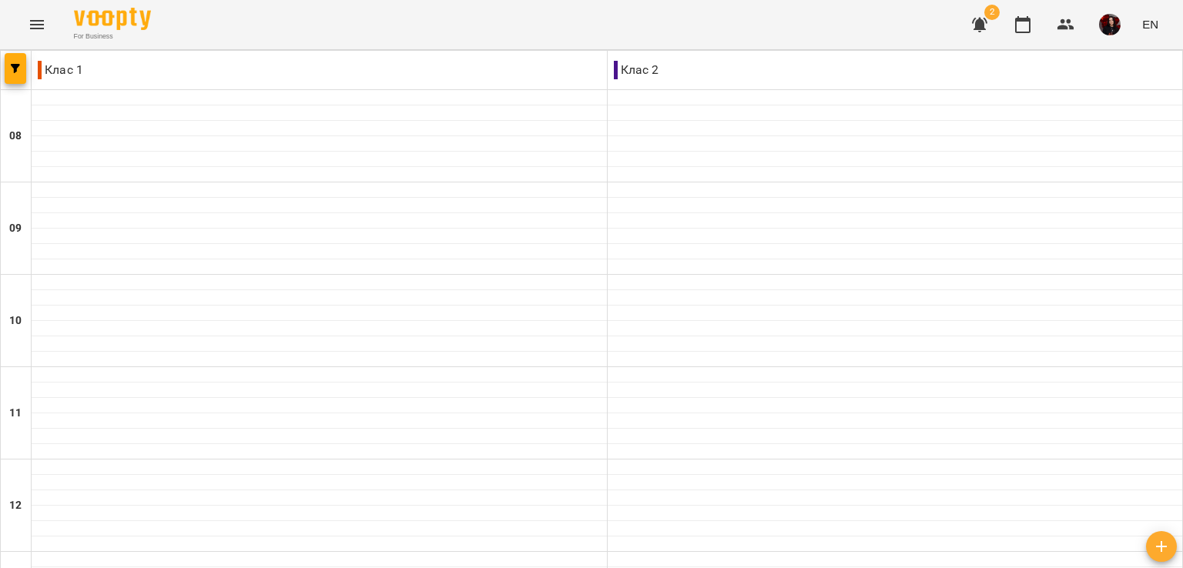
type input "**********"
